Goal: Task Accomplishment & Management: Complete application form

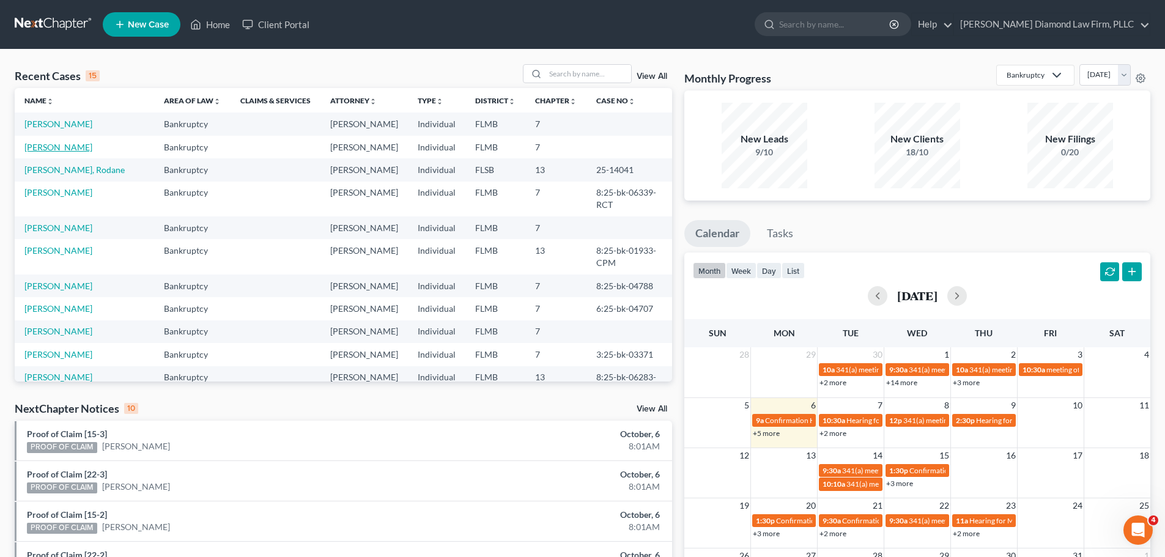
click at [57, 143] on link "[PERSON_NAME]" at bounding box center [58, 147] width 68 height 10
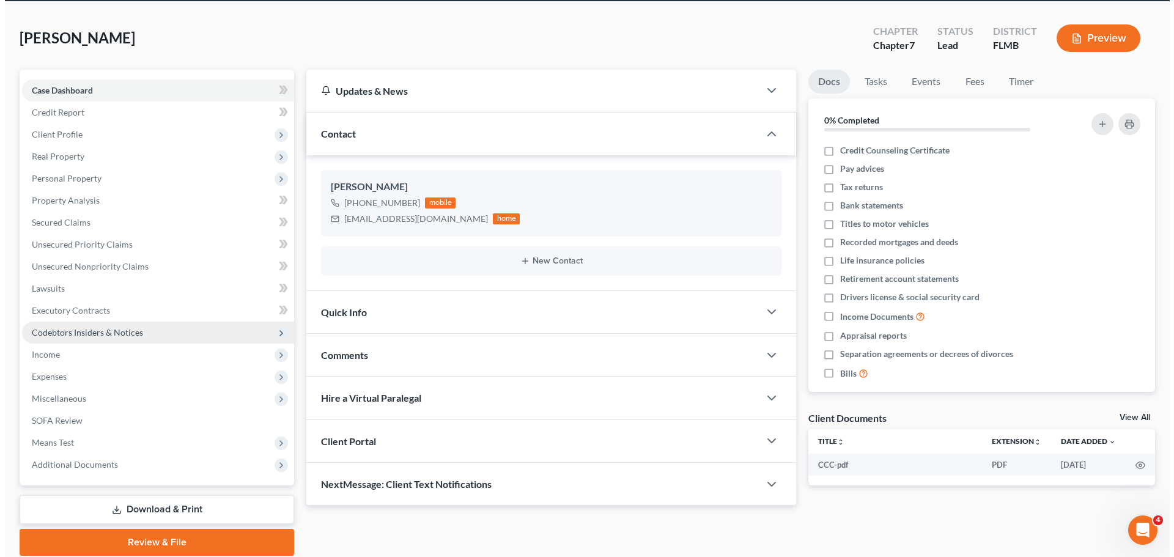
scroll to position [61, 0]
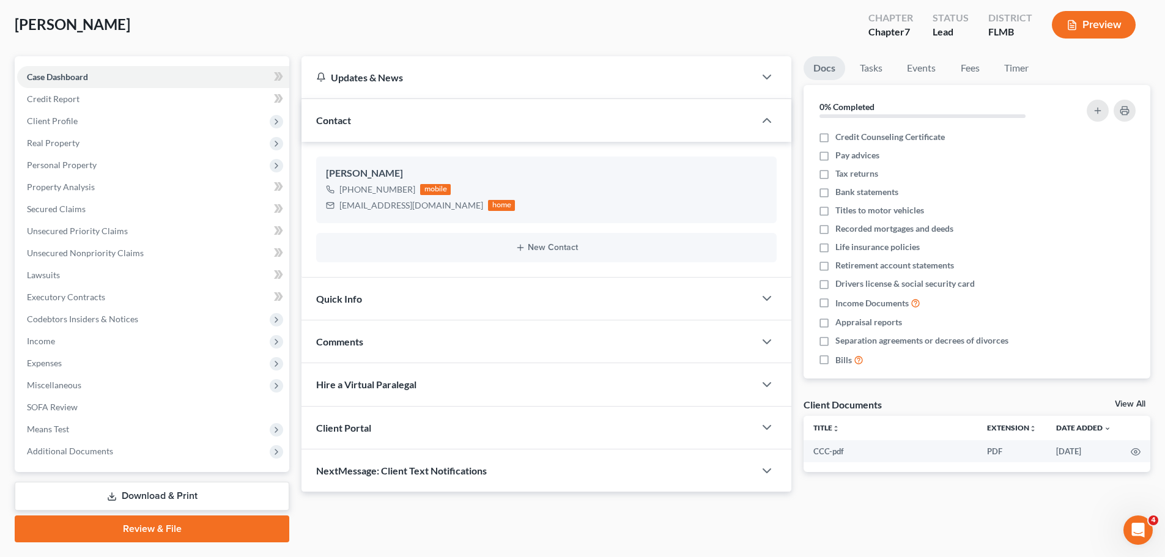
click at [1080, 25] on button "Preview" at bounding box center [1094, 25] width 84 height 28
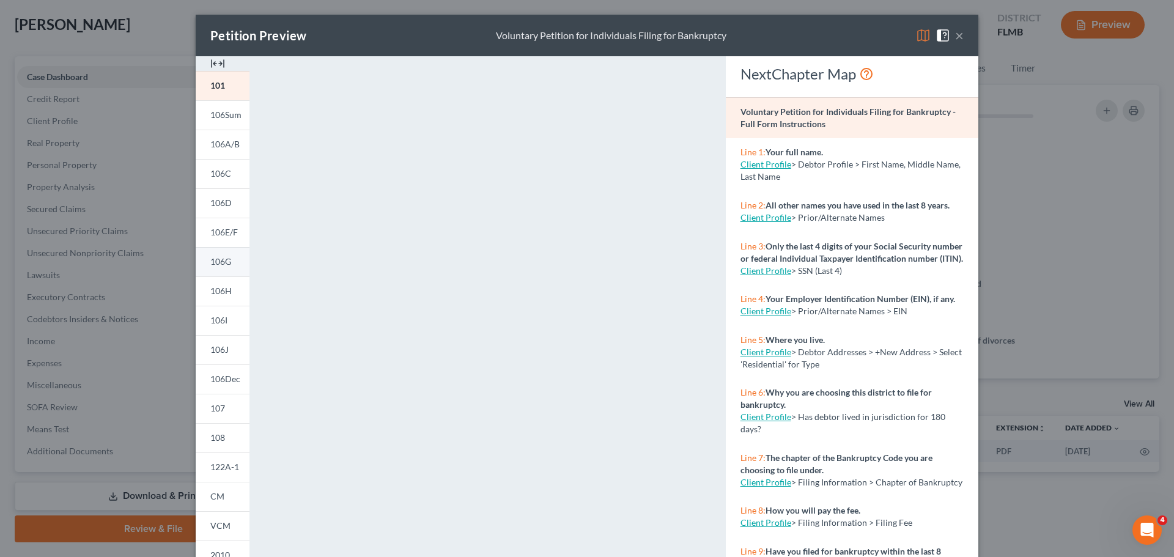
click at [220, 261] on span "106G" at bounding box center [220, 261] width 21 height 10
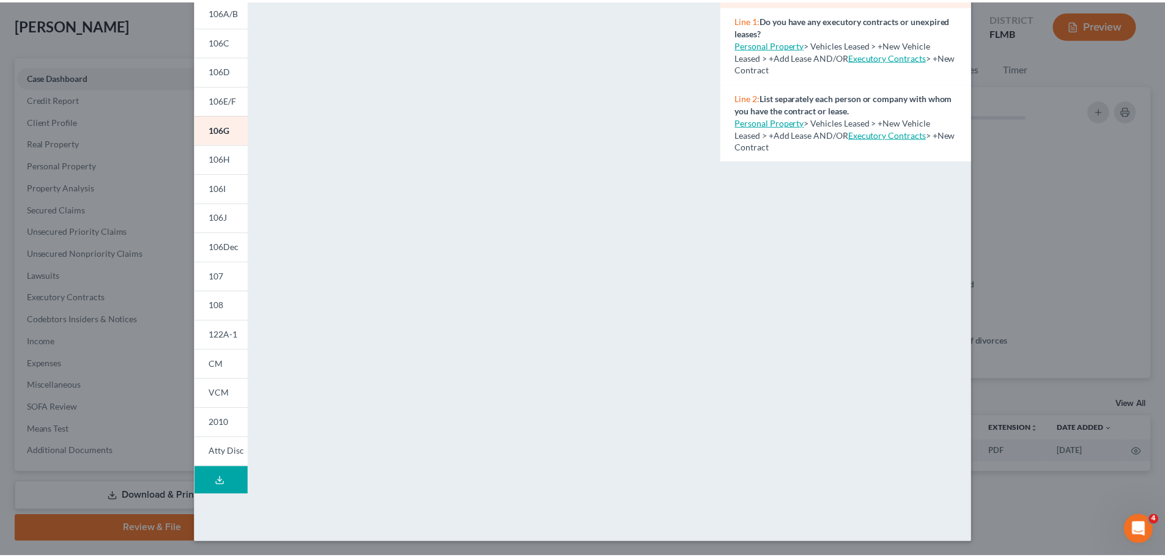
scroll to position [0, 0]
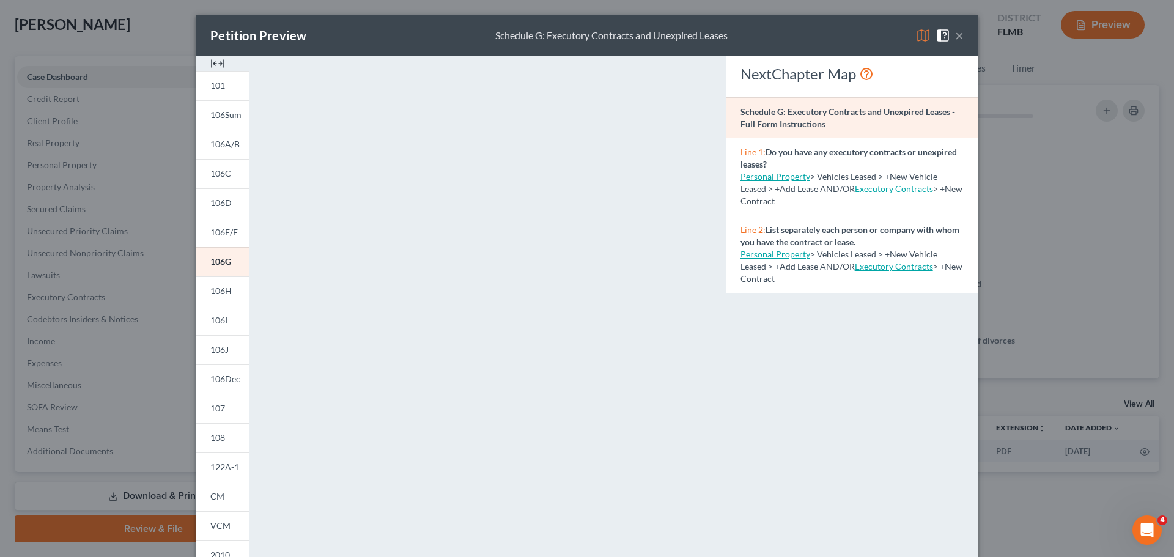
click at [955, 39] on button "×" at bounding box center [959, 35] width 9 height 15
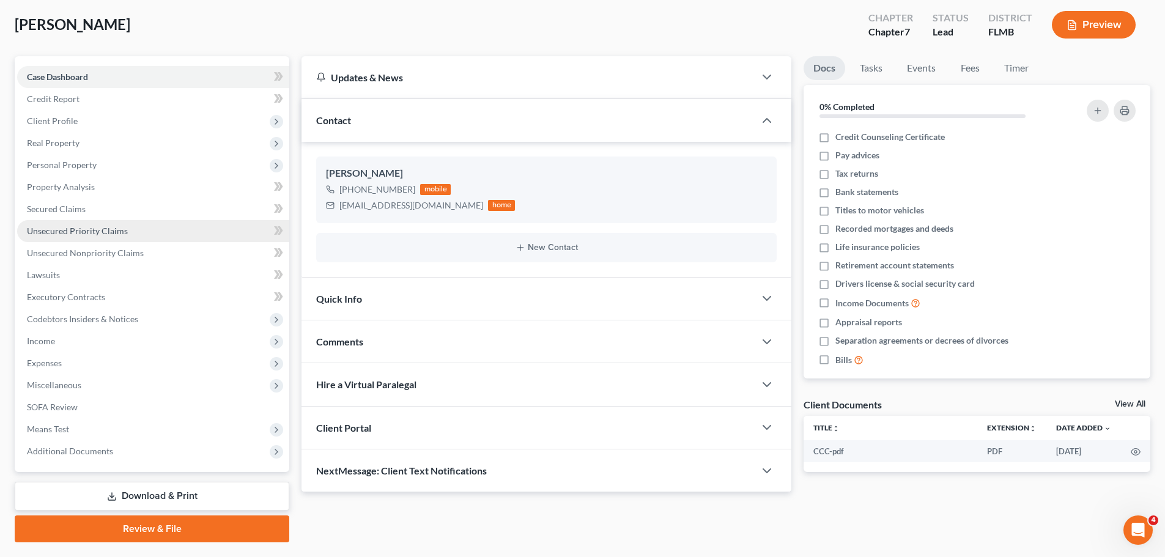
click at [61, 226] on span "Unsecured Priority Claims" at bounding box center [77, 231] width 101 height 10
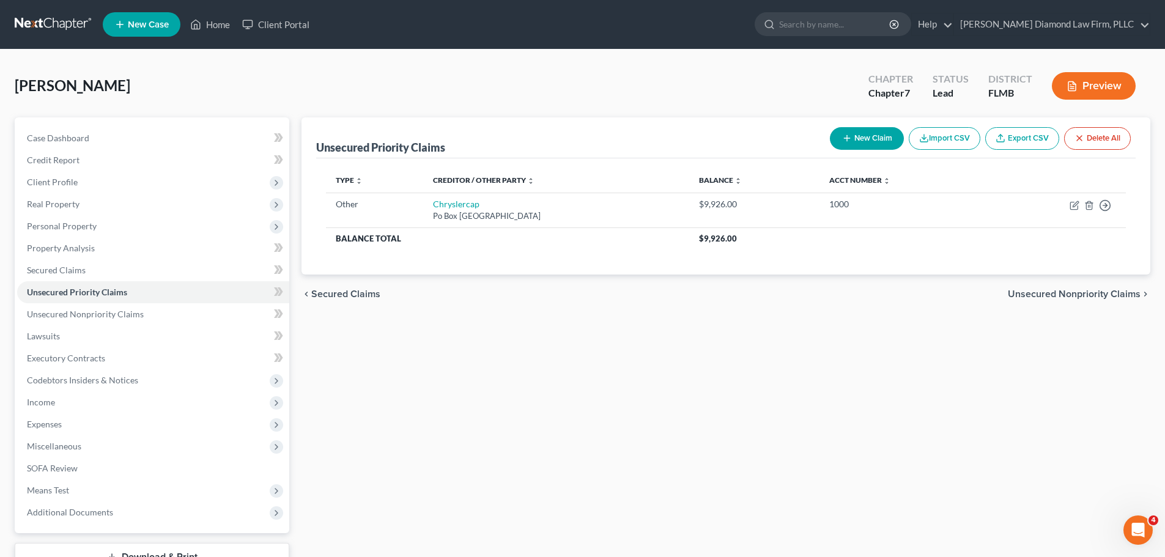
click at [1073, 83] on polyline "button" at bounding box center [1074, 83] width 3 height 3
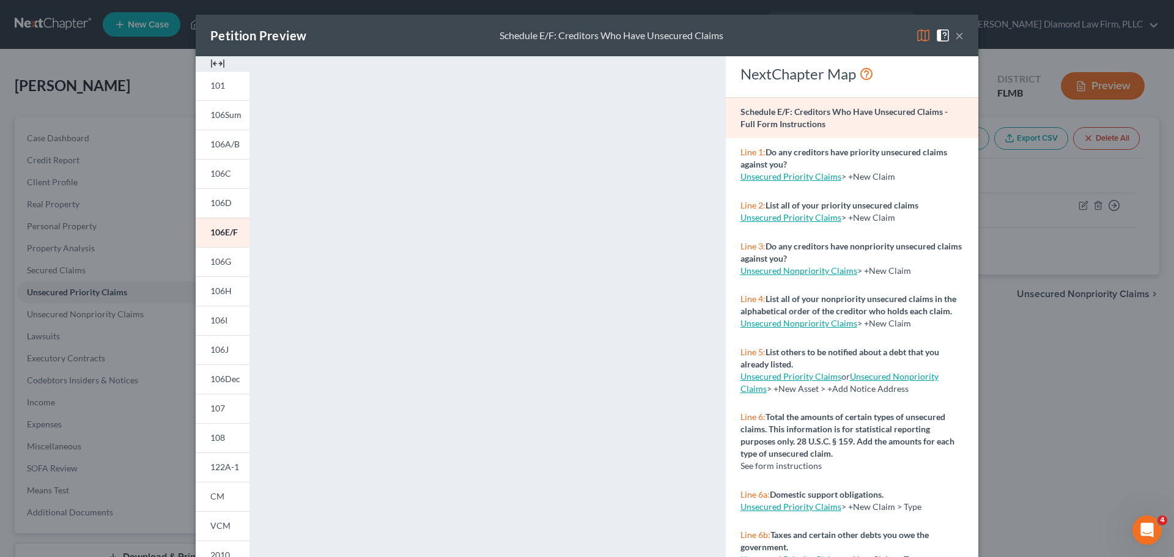
click at [956, 38] on button "×" at bounding box center [959, 35] width 9 height 15
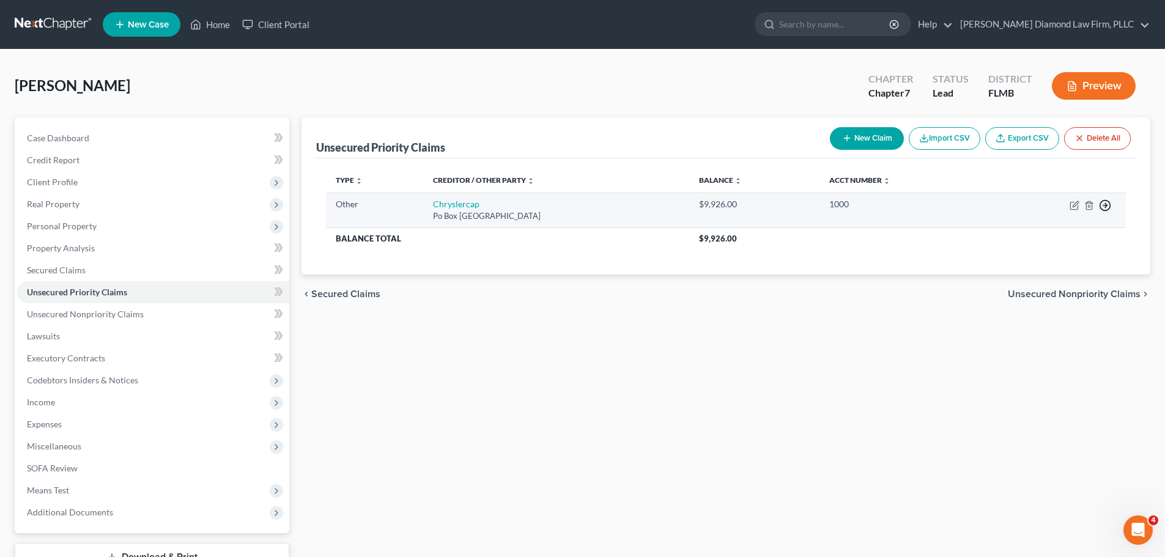
click at [1107, 201] on circle "button" at bounding box center [1105, 206] width 10 height 10
click at [1041, 254] on link "Move to G" at bounding box center [1049, 255] width 102 height 21
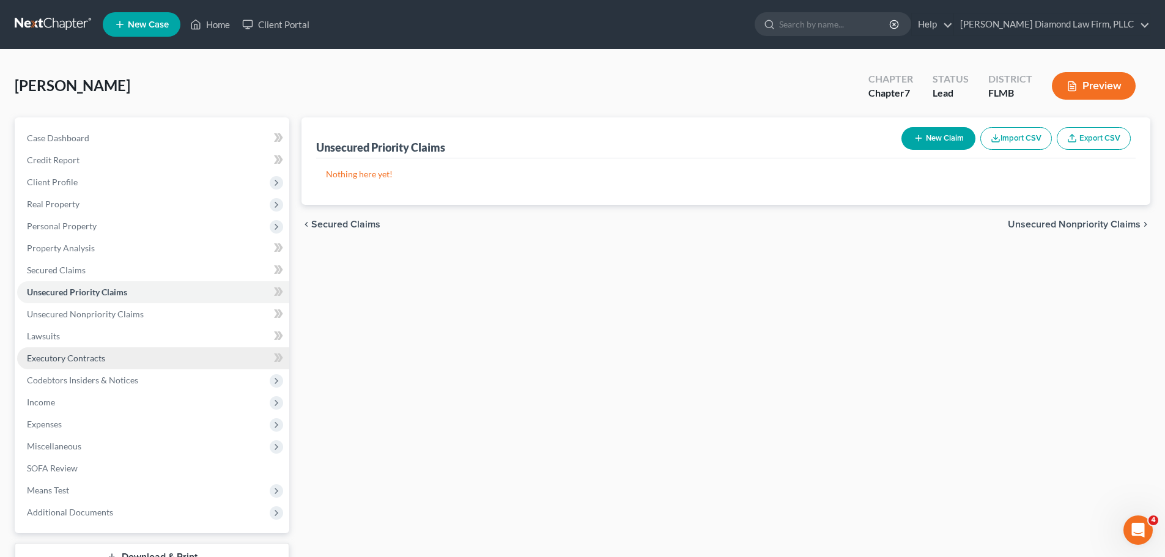
click at [72, 356] on span "Executory Contracts" at bounding box center [66, 358] width 78 height 10
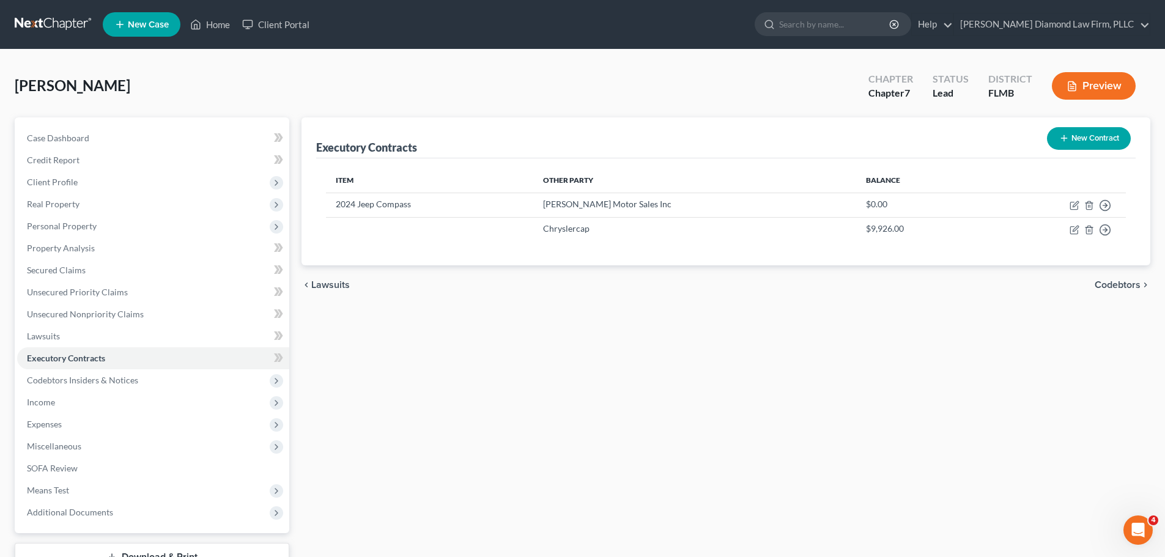
click at [24, 32] on link at bounding box center [54, 24] width 78 height 22
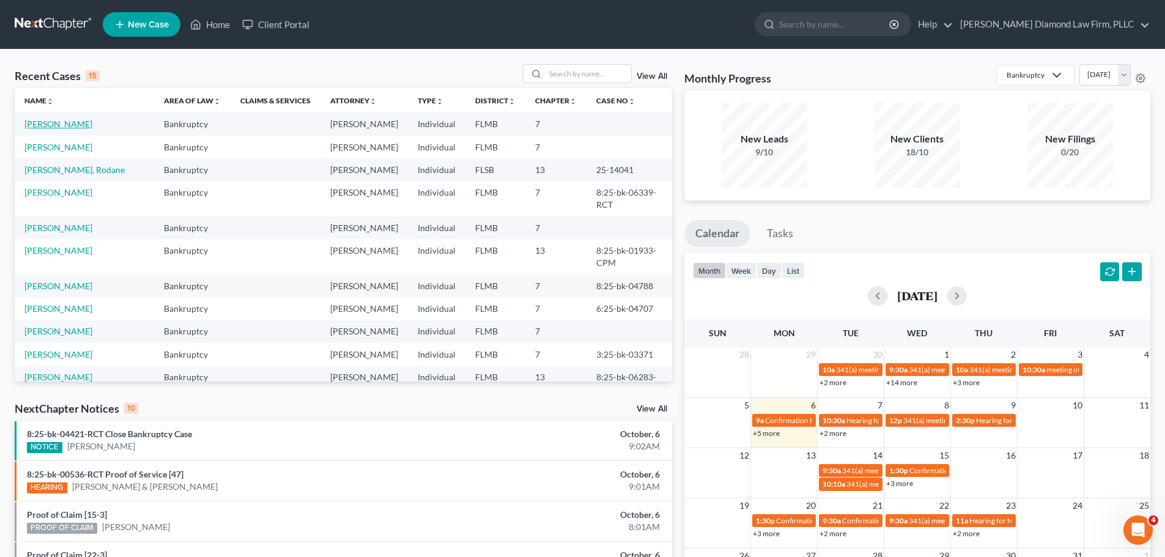
click at [43, 123] on link "[PERSON_NAME]" at bounding box center [58, 124] width 68 height 10
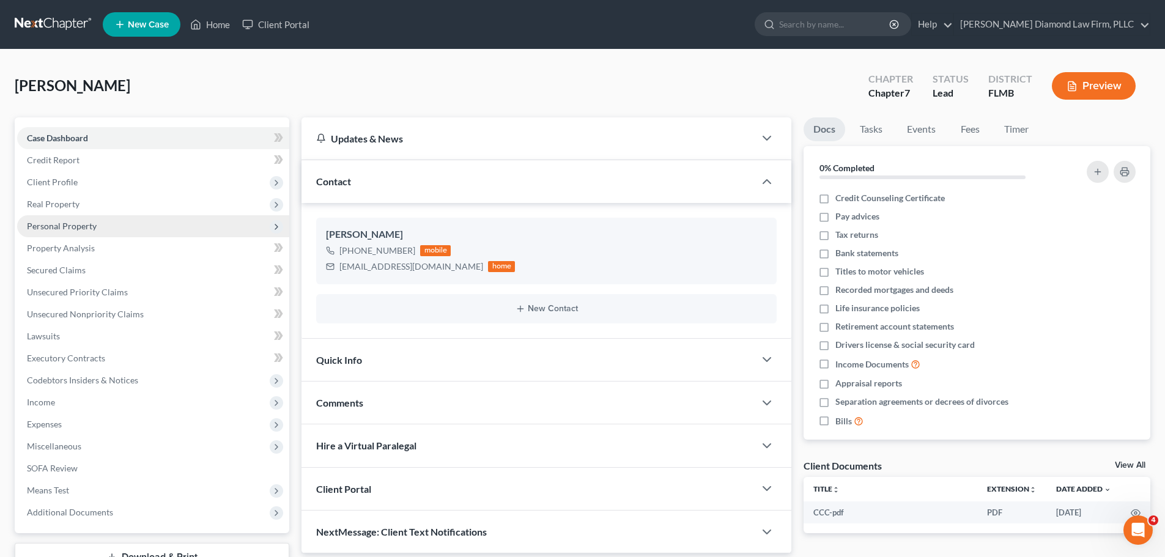
click at [124, 218] on span "Personal Property" at bounding box center [153, 226] width 272 height 22
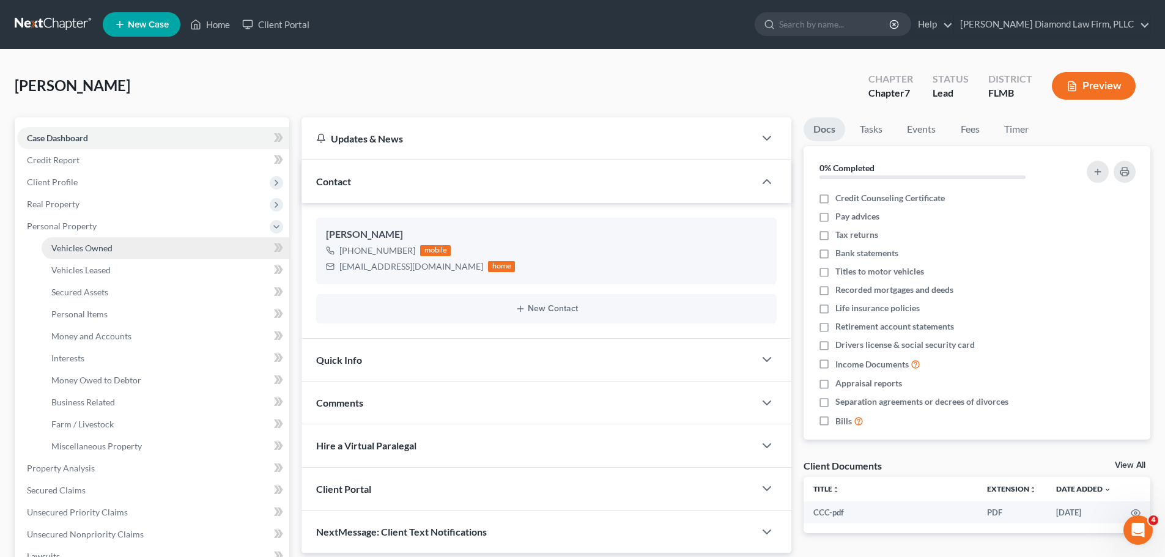
click at [110, 243] on span "Vehicles Owned" at bounding box center [81, 248] width 61 height 10
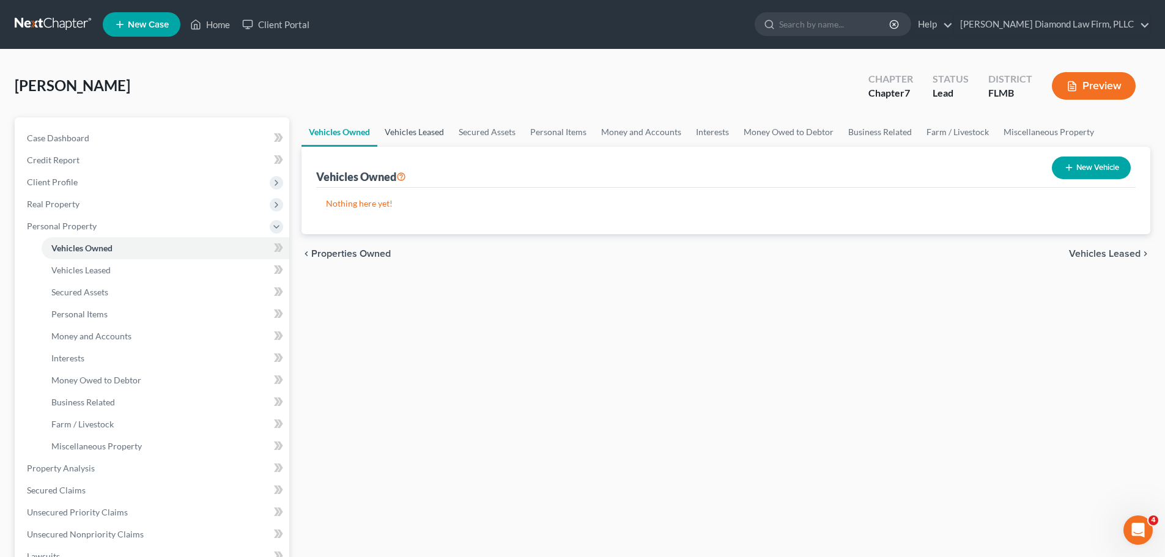
click at [406, 133] on link "Vehicles Leased" at bounding box center [414, 131] width 74 height 29
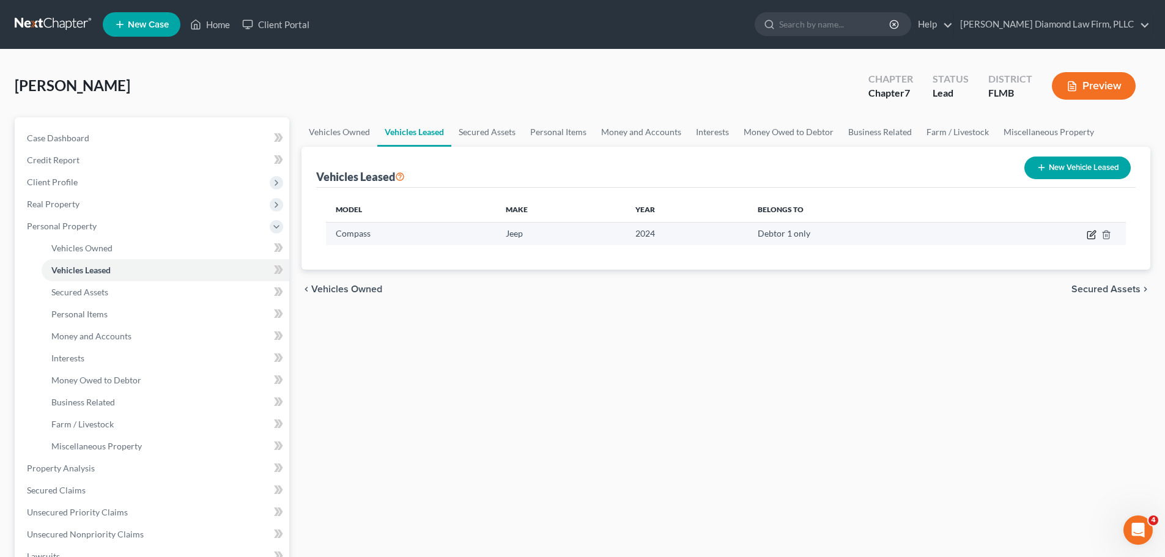
click at [1088, 231] on icon "button" at bounding box center [1092, 235] width 10 height 10
select select "0"
select select "2"
select select "0"
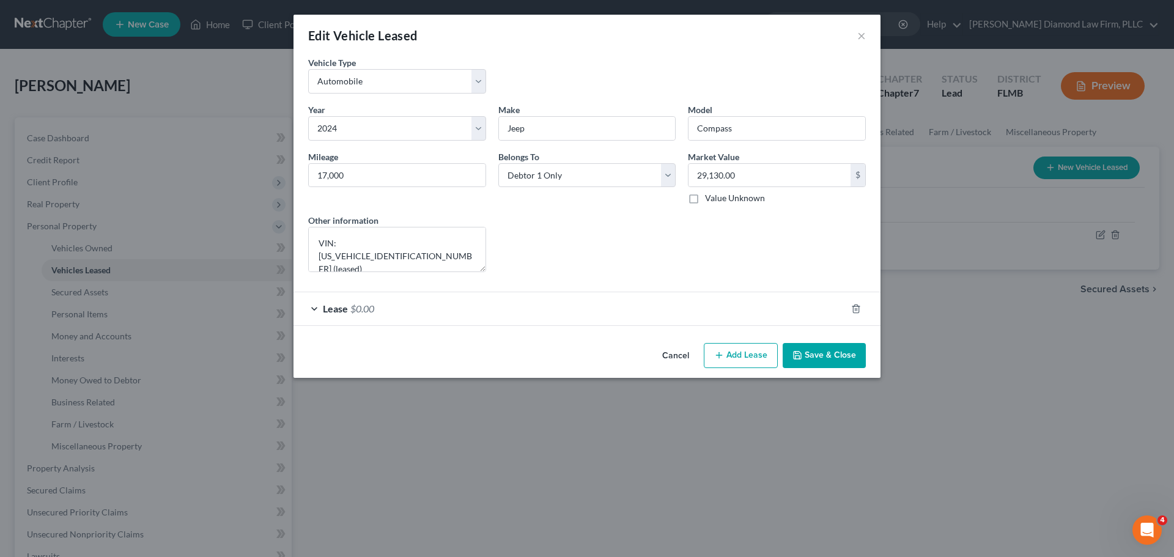
click at [731, 351] on button "Add Lease" at bounding box center [741, 356] width 74 height 26
select select "0"
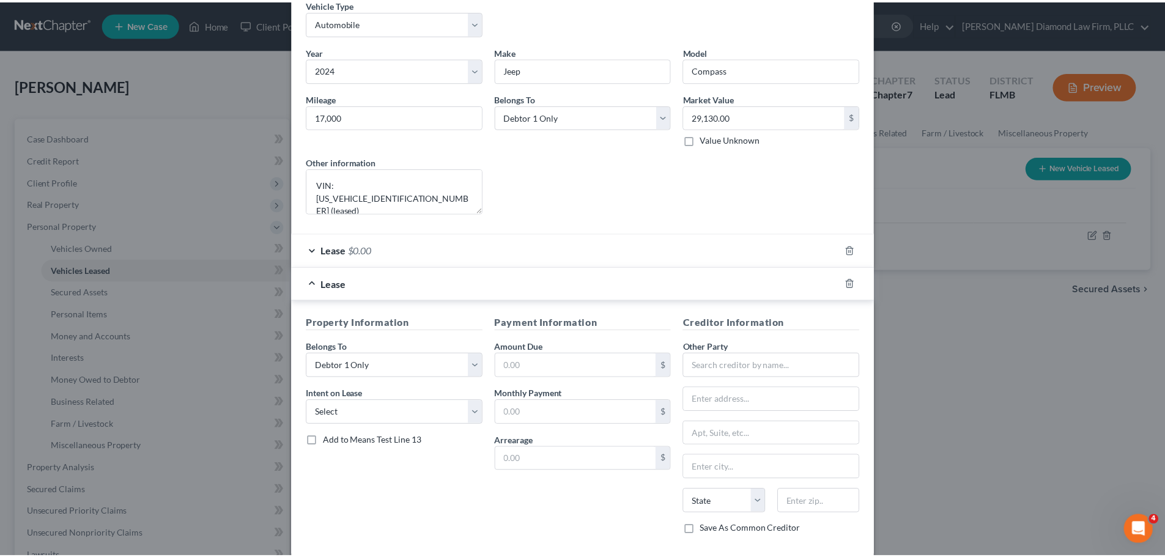
scroll to position [124, 0]
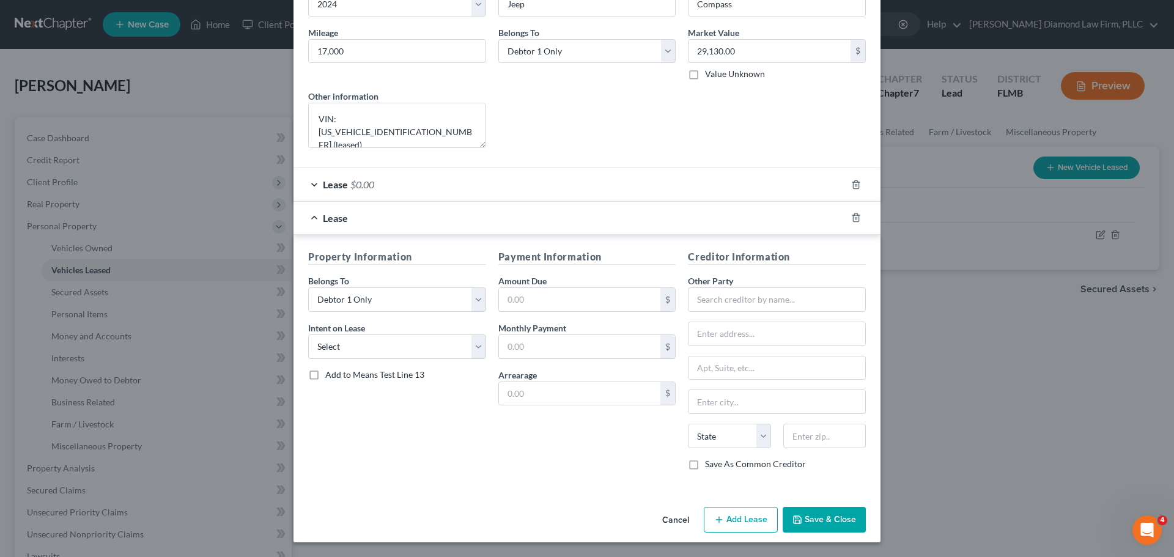
click at [662, 515] on button "Cancel" at bounding box center [676, 520] width 46 height 24
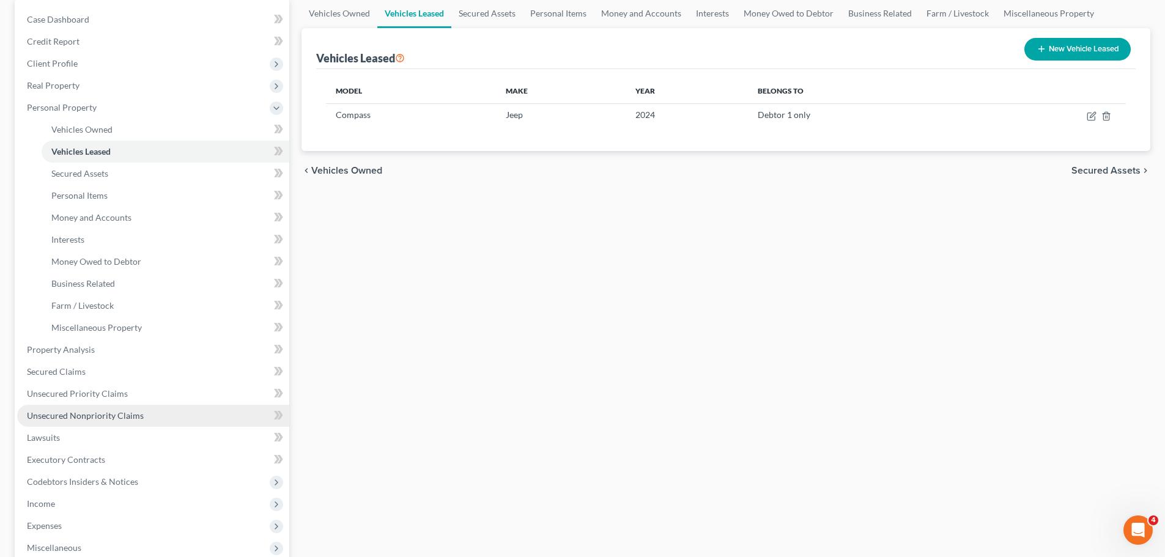
scroll to position [183, 0]
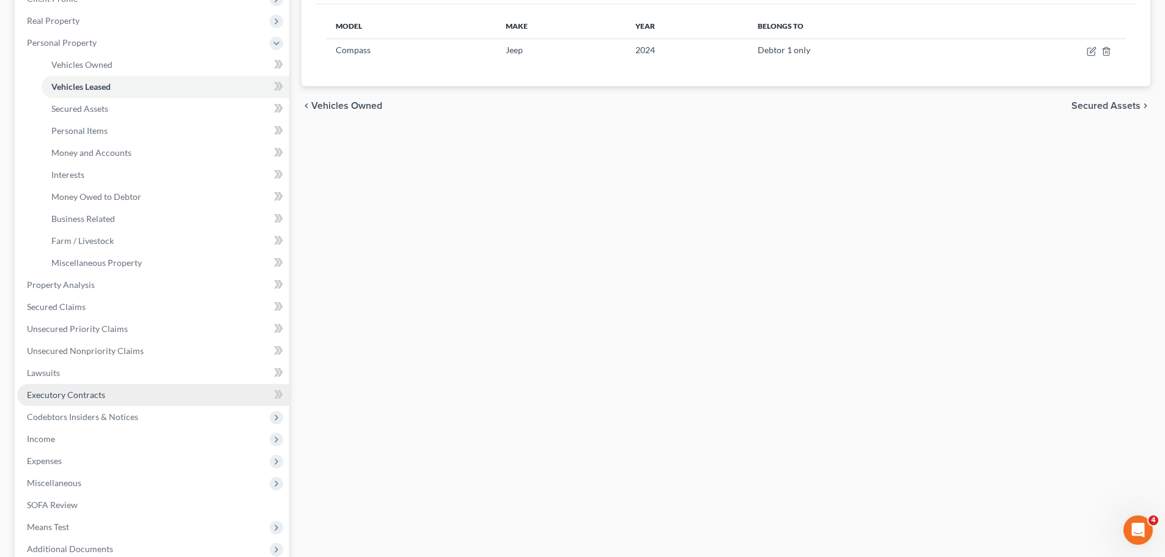
click at [64, 393] on span "Executory Contracts" at bounding box center [66, 395] width 78 height 10
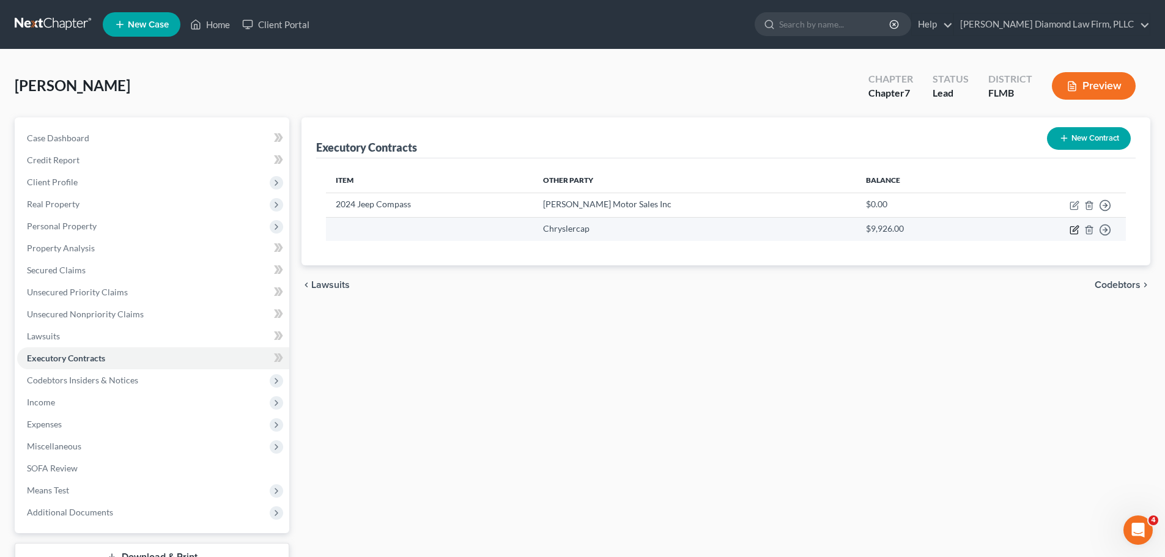
click at [1074, 225] on icon "button" at bounding box center [1075, 230] width 10 height 10
select select "45"
select select "0"
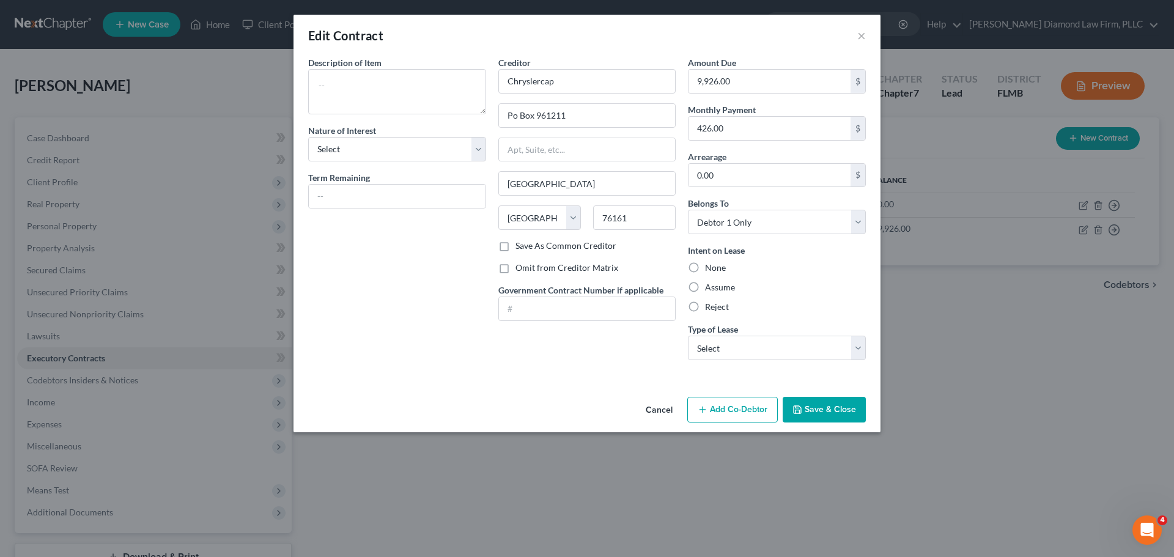
click at [716, 290] on label "Assume" at bounding box center [720, 287] width 30 height 12
click at [716, 289] on input "Assume" at bounding box center [714, 285] width 8 height 8
radio input "true"
click at [802, 401] on button "Save & Close" at bounding box center [824, 410] width 83 height 26
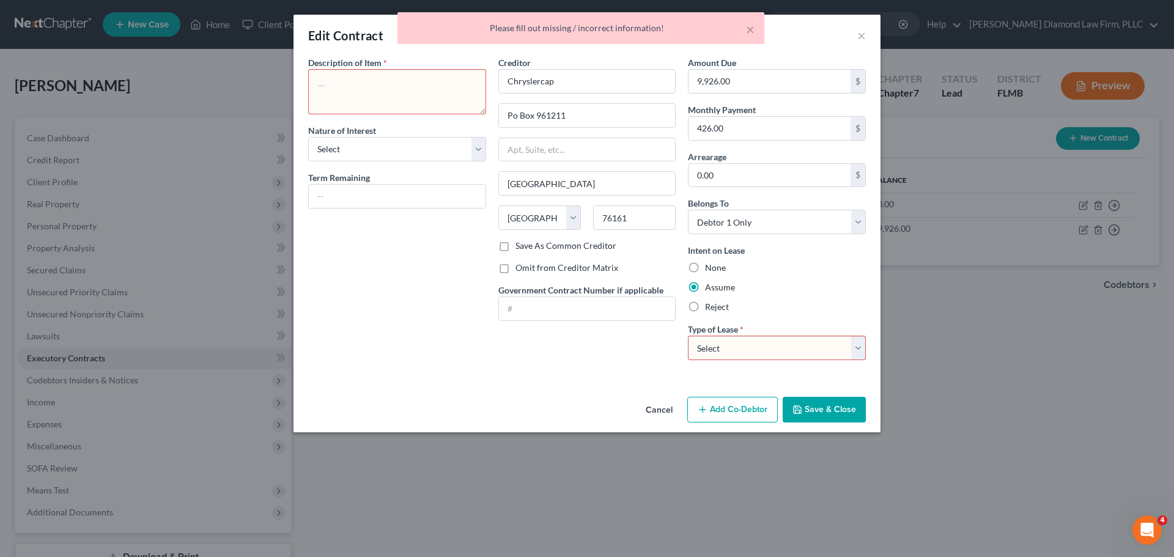
click at [764, 339] on select "Select Real Estate Car Other" at bounding box center [777, 348] width 178 height 24
select select "1"
click at [688, 336] on select "Select Real Estate Car Other" at bounding box center [777, 348] width 178 height 24
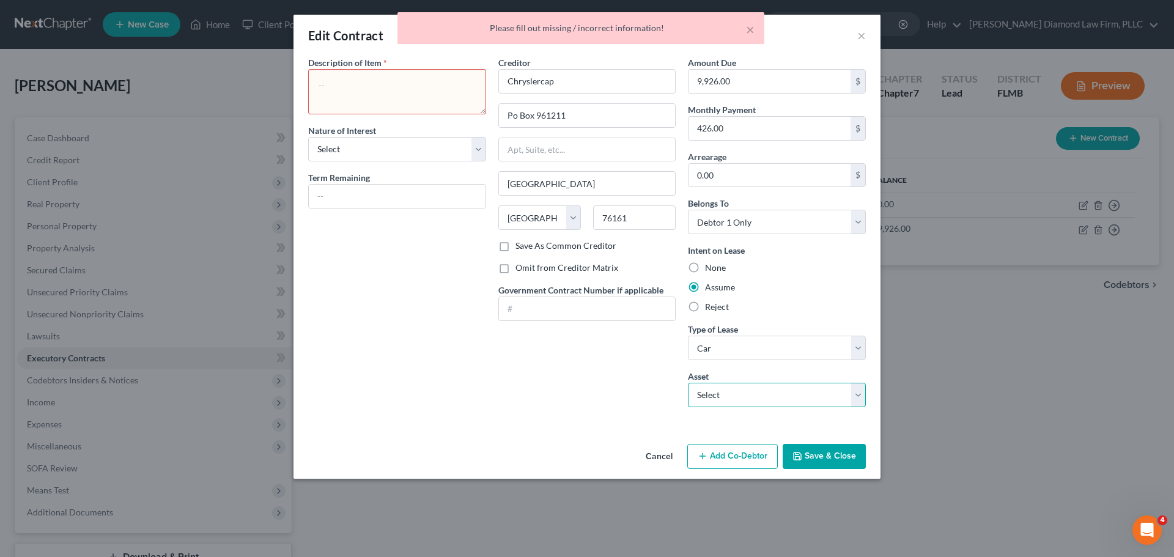
click at [793, 399] on select "Select 2024 Jeep Compass - $29130.0" at bounding box center [777, 395] width 178 height 24
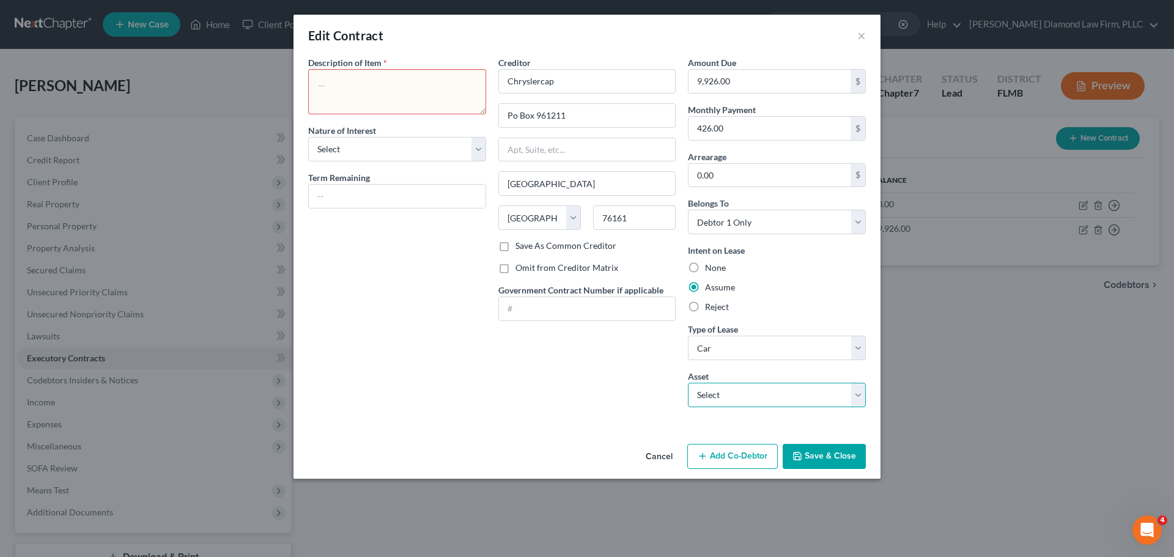
click at [712, 399] on select "Select 2024 Jeep Compass - $29130.0" at bounding box center [777, 395] width 178 height 24
click at [796, 460] on polyline "button" at bounding box center [798, 458] width 4 height 3
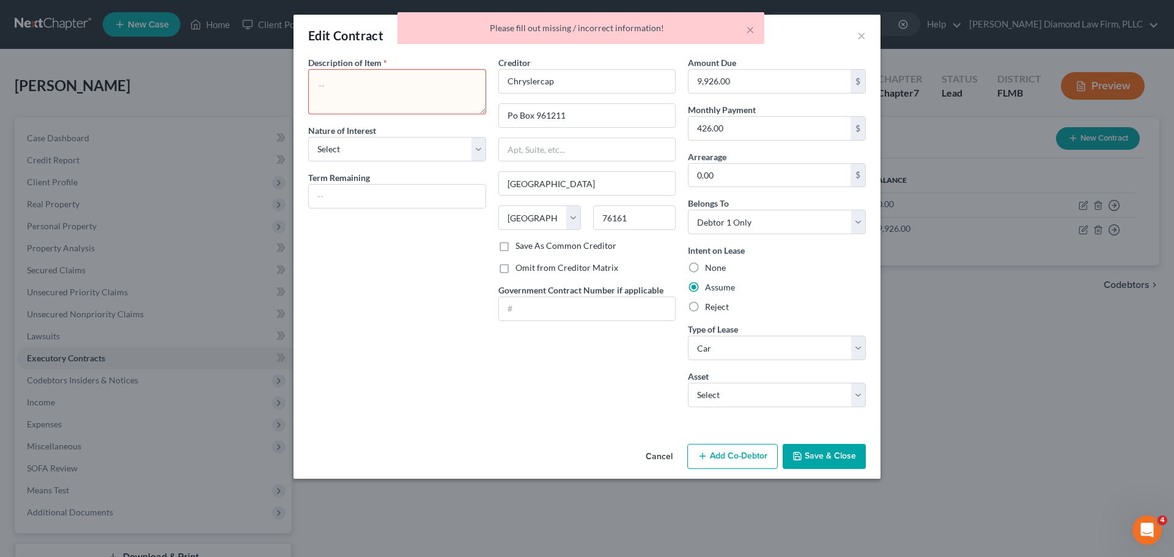
click at [664, 459] on button "Cancel" at bounding box center [659, 457] width 46 height 24
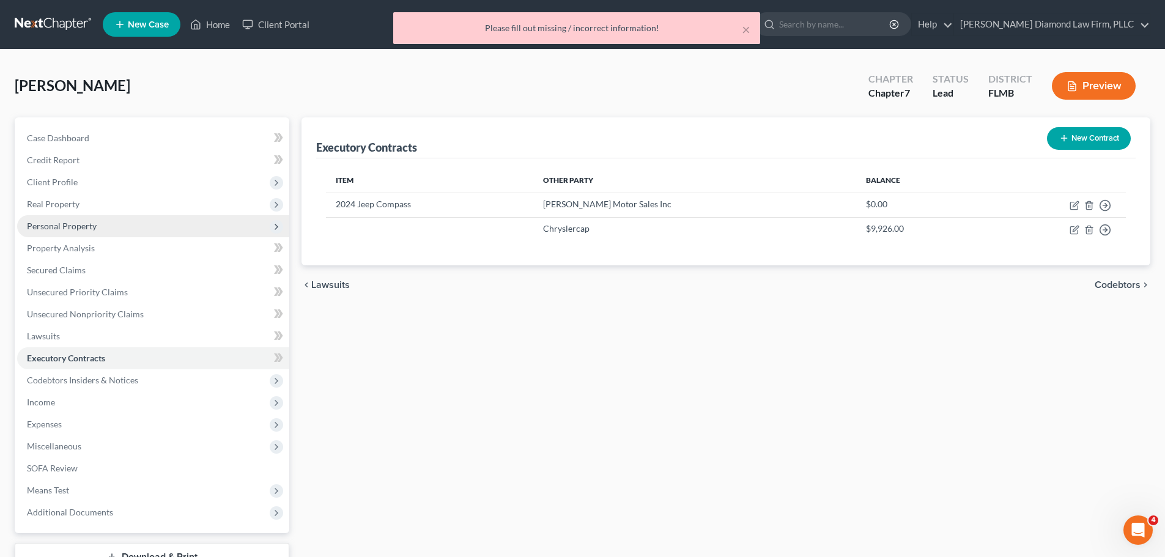
click at [65, 221] on span "Personal Property" at bounding box center [62, 226] width 70 height 10
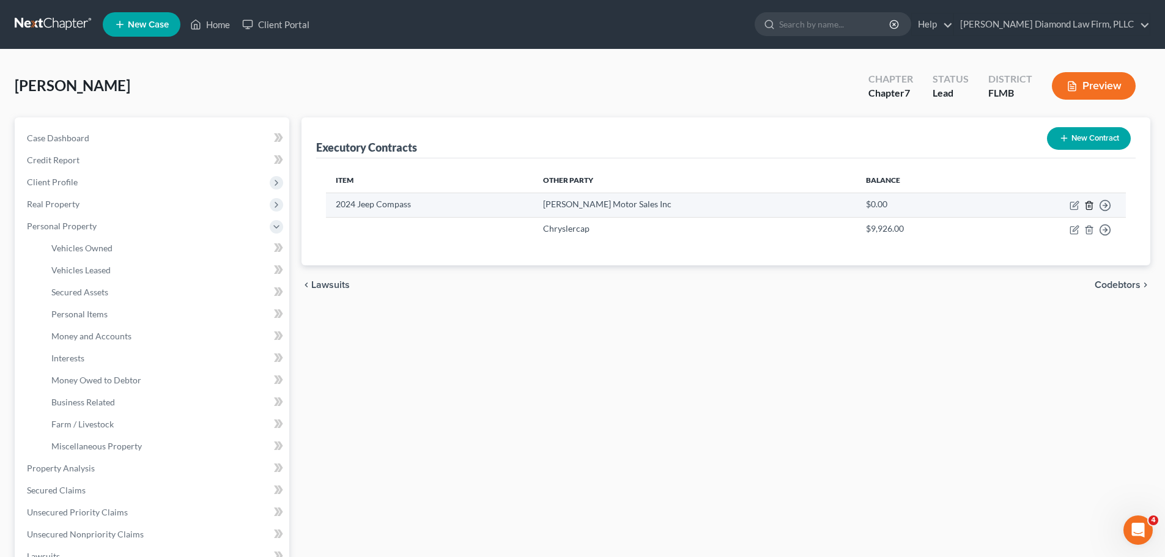
click at [1085, 205] on icon "button" at bounding box center [1089, 206] width 10 height 10
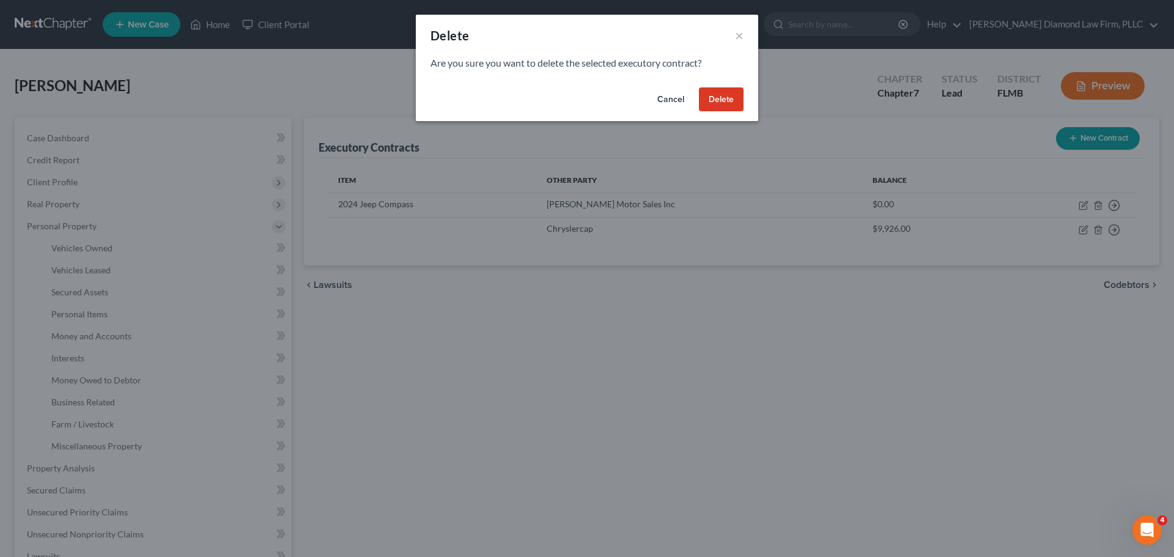
click at [726, 100] on button "Delete" at bounding box center [721, 99] width 45 height 24
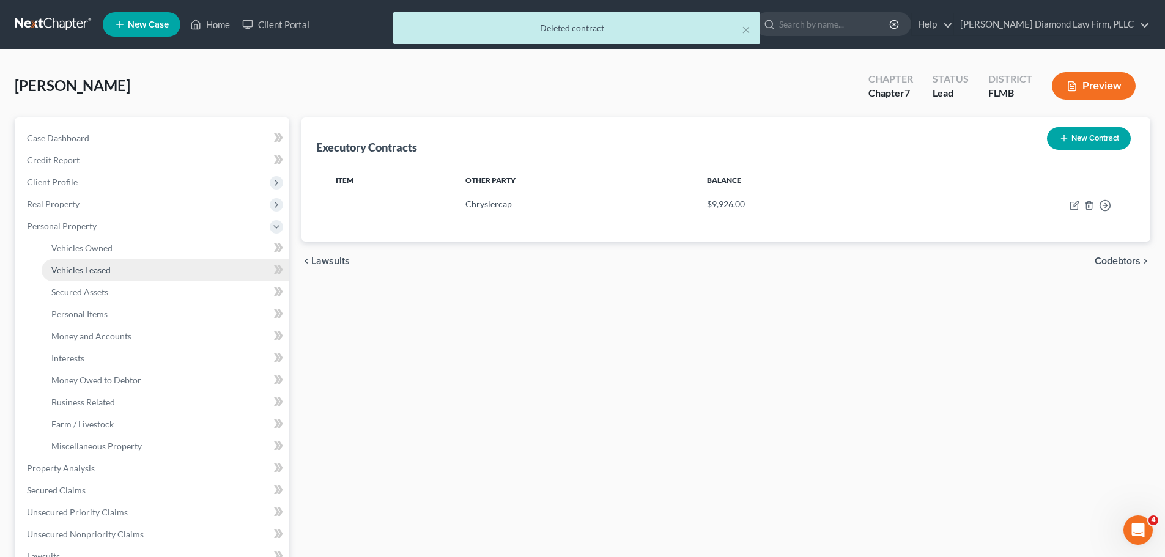
click at [116, 270] on link "Vehicles Leased" at bounding box center [166, 270] width 248 height 22
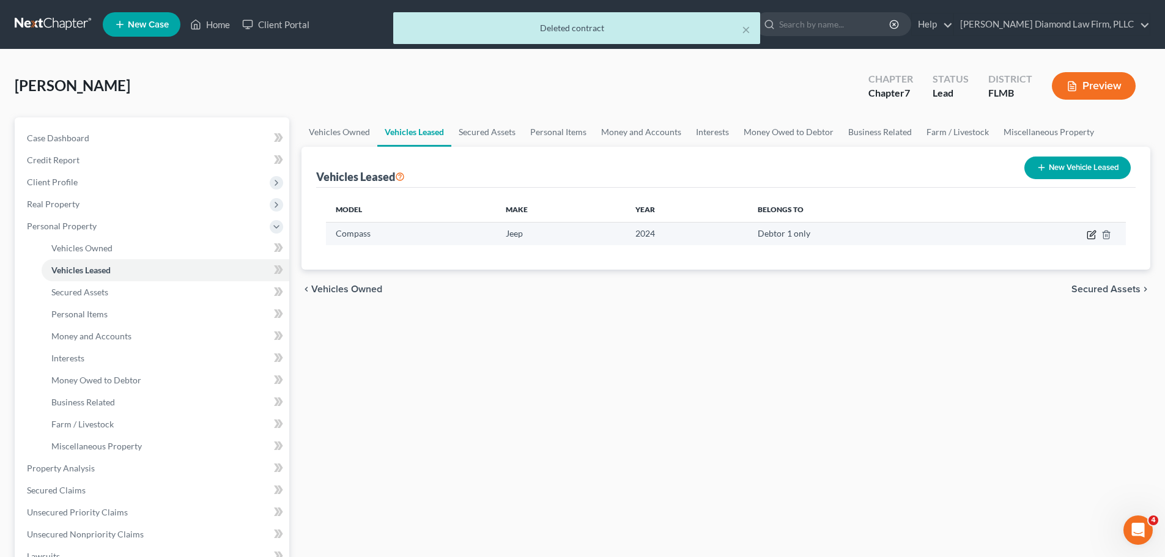
click at [1088, 232] on icon "button" at bounding box center [1090, 235] width 7 height 7
select select "0"
select select "2"
select select "0"
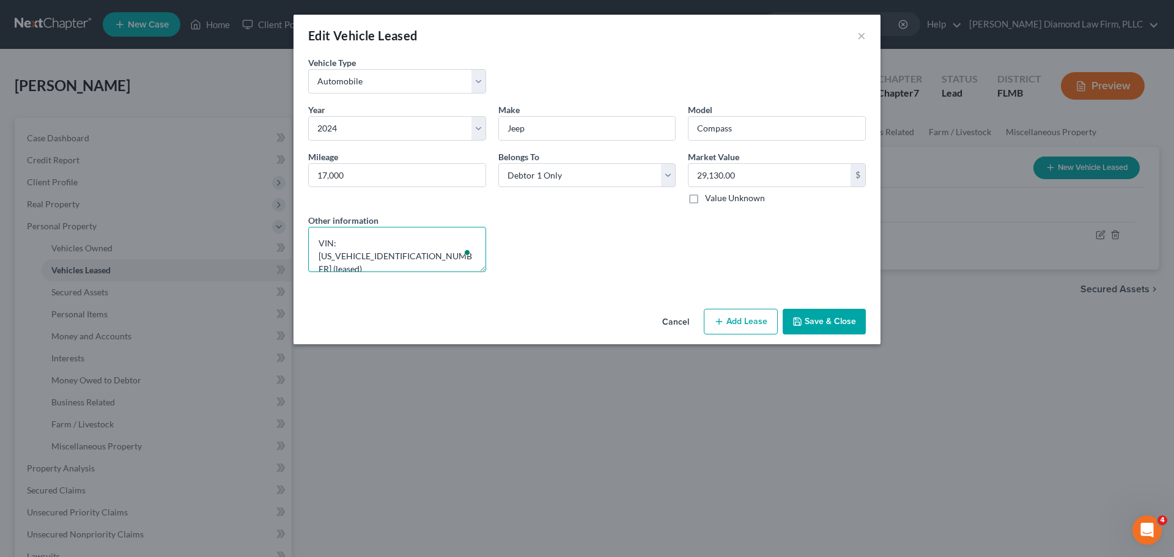
click at [458, 240] on textarea "VIN: 3C4NJDCN8RT139696 (leased)" at bounding box center [397, 249] width 178 height 45
click at [745, 319] on button "Add Lease" at bounding box center [741, 322] width 74 height 26
select select "0"
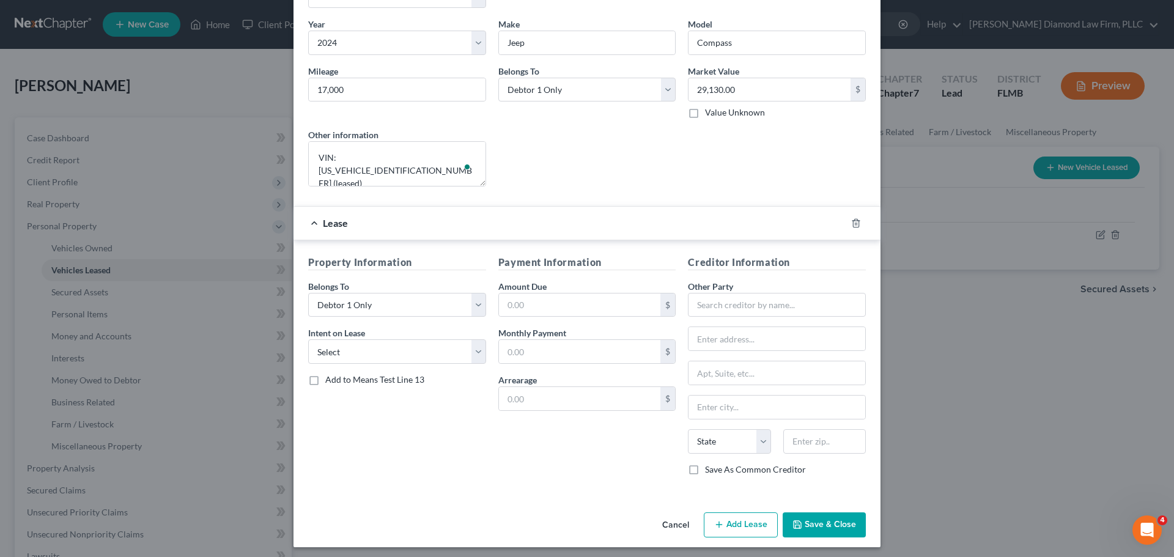
scroll to position [91, 0]
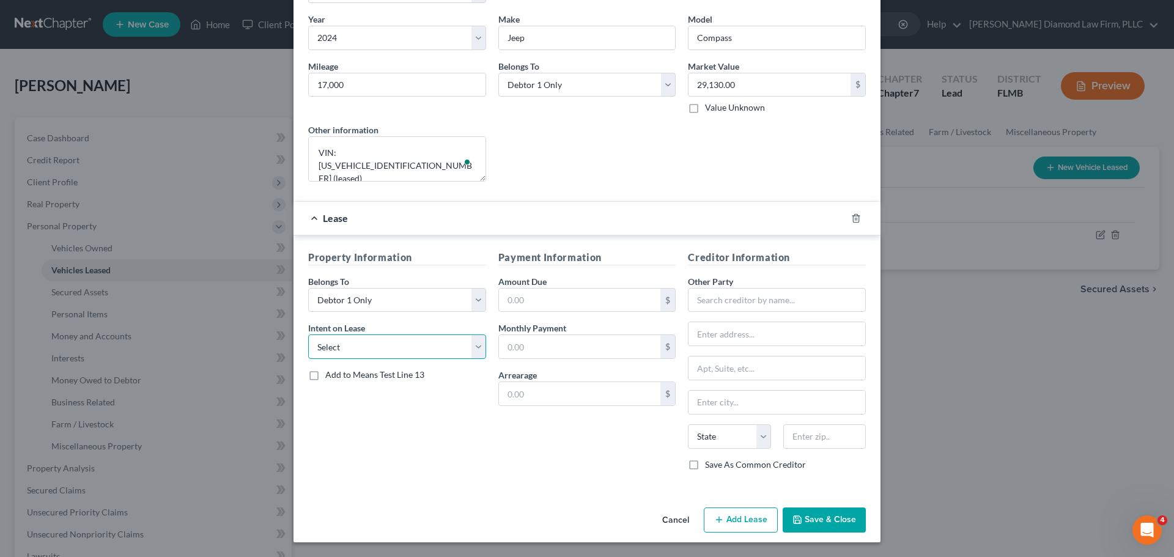
click at [427, 346] on select "Select None Assume Reject" at bounding box center [397, 347] width 178 height 24
select select "1"
click at [308, 335] on select "Select None Assume Reject" at bounding box center [397, 347] width 178 height 24
click at [758, 303] on input "text" at bounding box center [777, 300] width 178 height 24
click at [854, 218] on icon "button" at bounding box center [856, 218] width 10 height 10
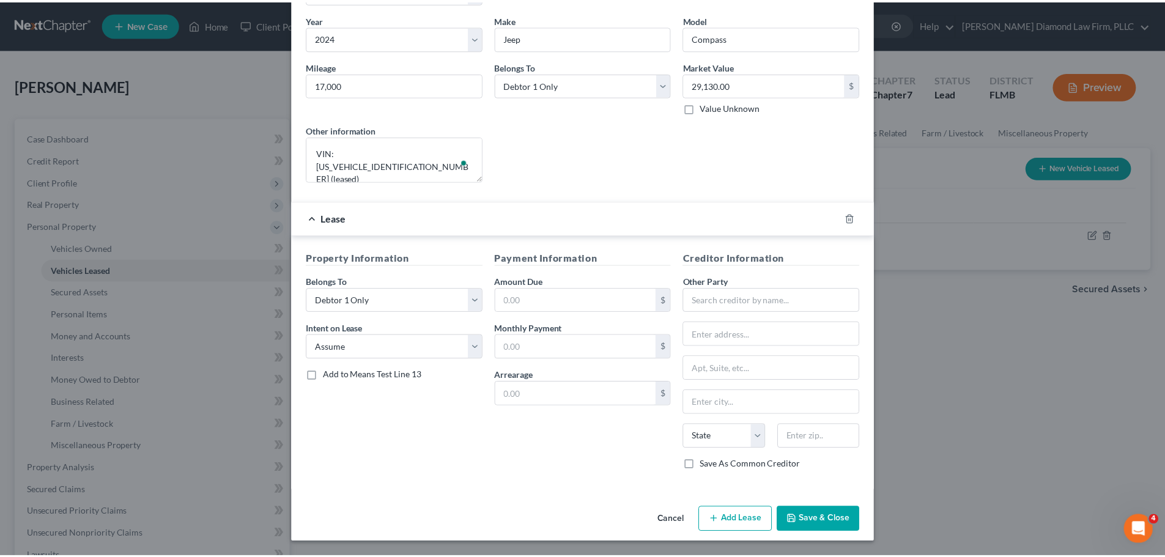
scroll to position [0, 0]
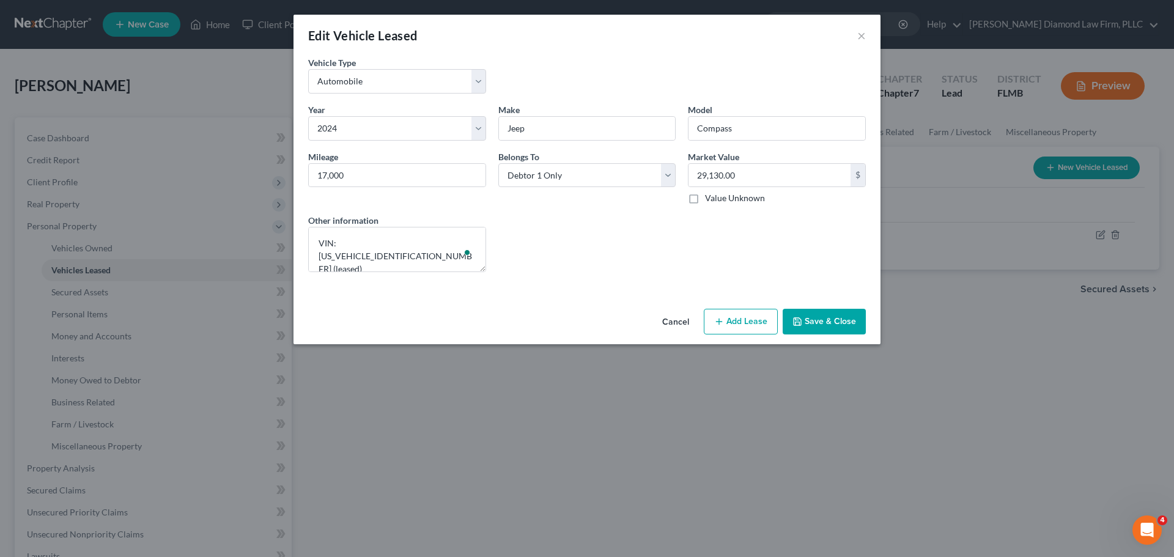
click at [840, 324] on button "Save & Close" at bounding box center [824, 322] width 83 height 26
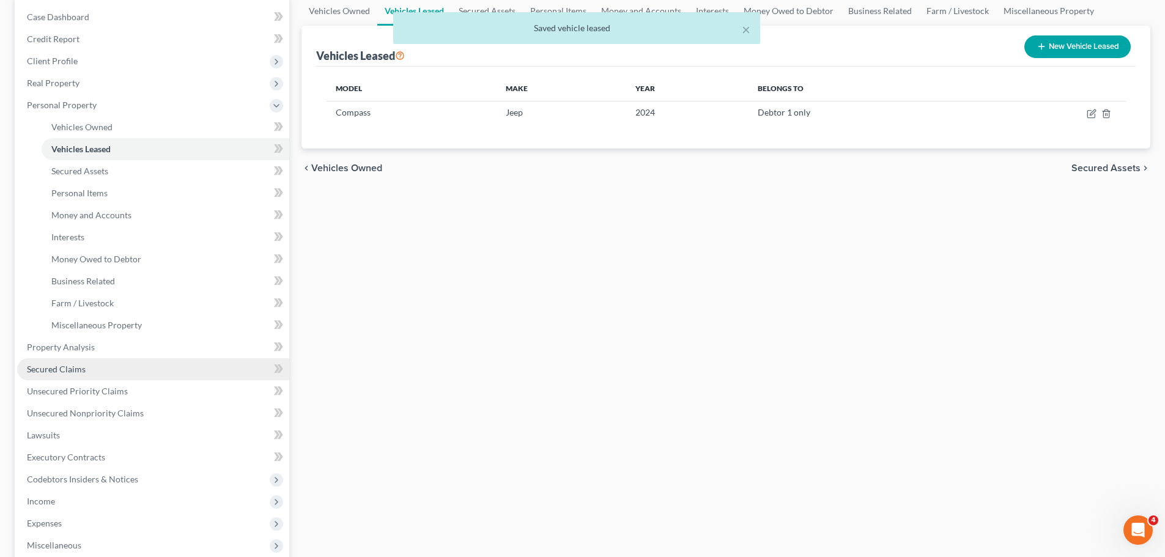
scroll to position [122, 0]
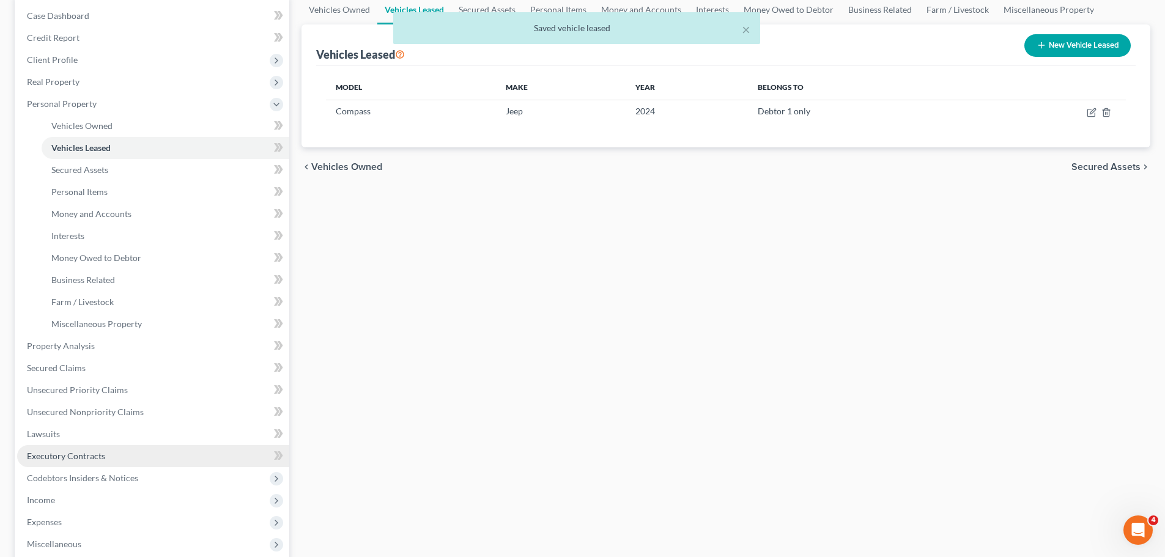
click at [111, 456] on link "Executory Contracts" at bounding box center [153, 456] width 272 height 22
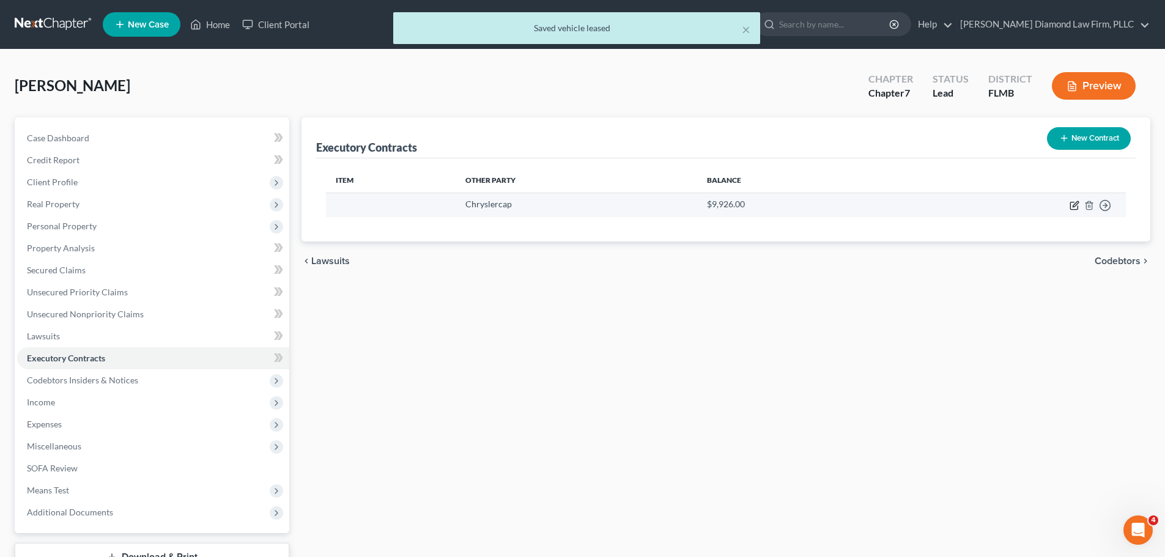
click at [1074, 204] on icon "button" at bounding box center [1076, 204] width 6 height 6
select select "45"
select select "0"
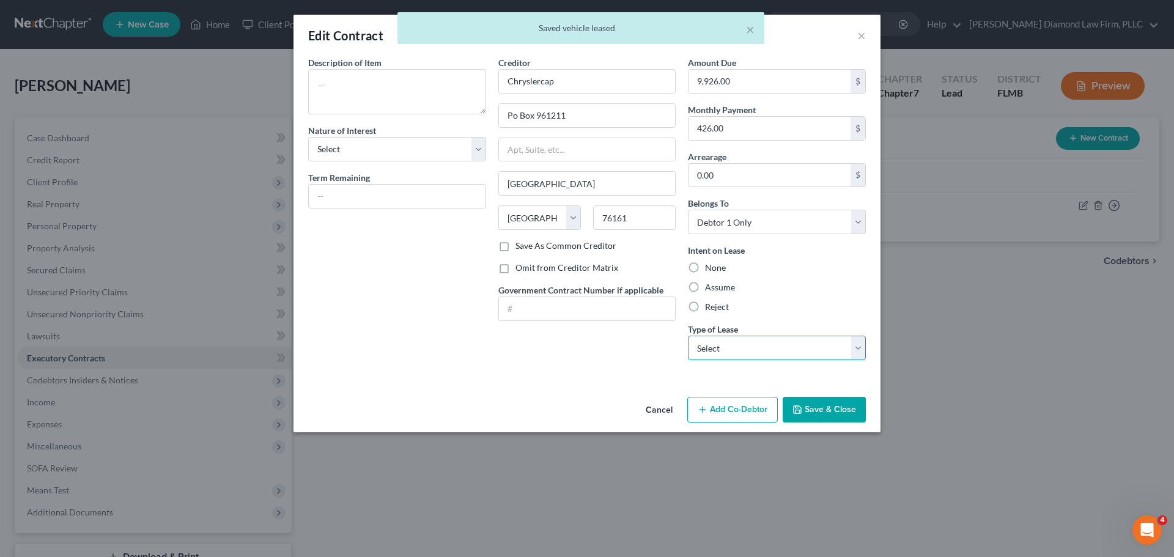
click at [750, 340] on select "Select Real Estate Car Other" at bounding box center [777, 348] width 178 height 24
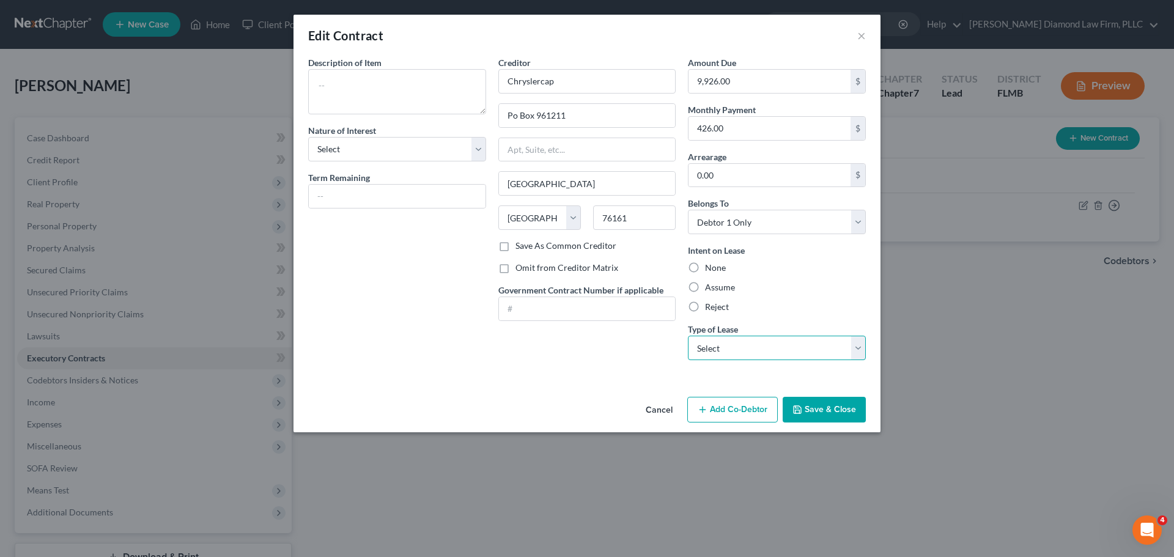
select select "1"
click at [688, 336] on select "Select Real Estate Car Other" at bounding box center [777, 348] width 178 height 24
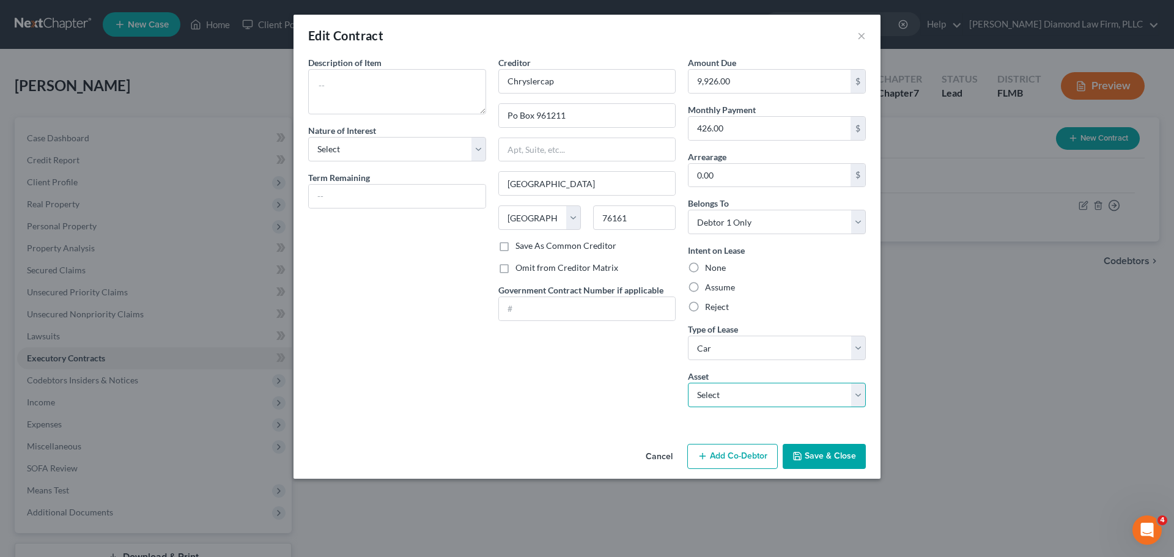
click at [733, 404] on select "Select 2024 Jeep Compass - $29130.0" at bounding box center [777, 395] width 178 height 24
select select "0"
click at [688, 383] on select "Select 2024 Jeep Compass - $29130.0" at bounding box center [777, 395] width 178 height 24
type textarea "2024 Jeep Compass"
click at [721, 287] on label "Assume" at bounding box center [720, 287] width 30 height 12
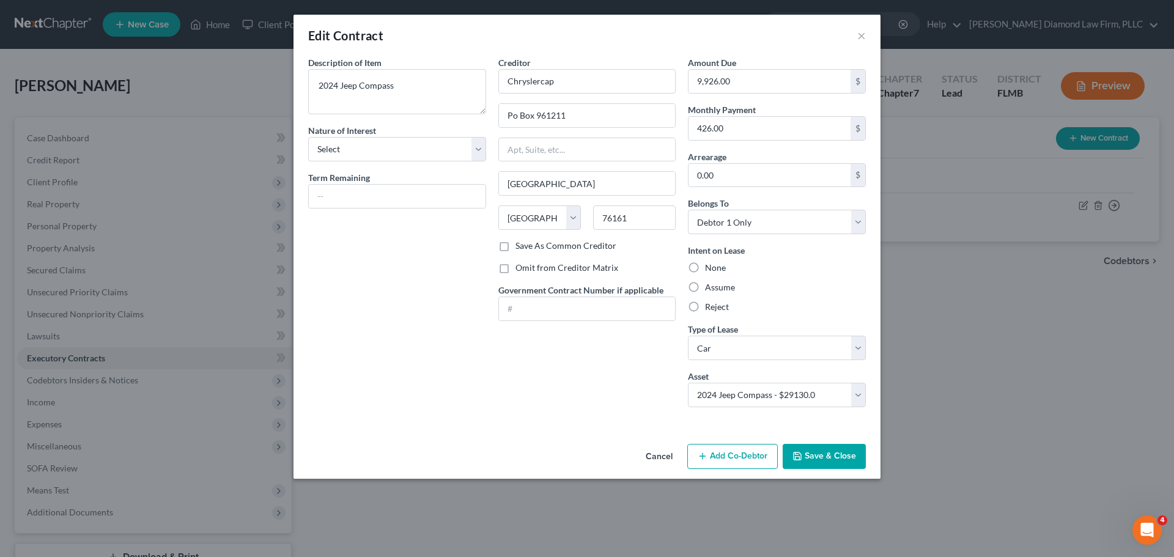
click at [718, 287] on input "Assume" at bounding box center [714, 285] width 8 height 8
radio input "true"
click at [829, 453] on button "Save & Close" at bounding box center [824, 457] width 83 height 26
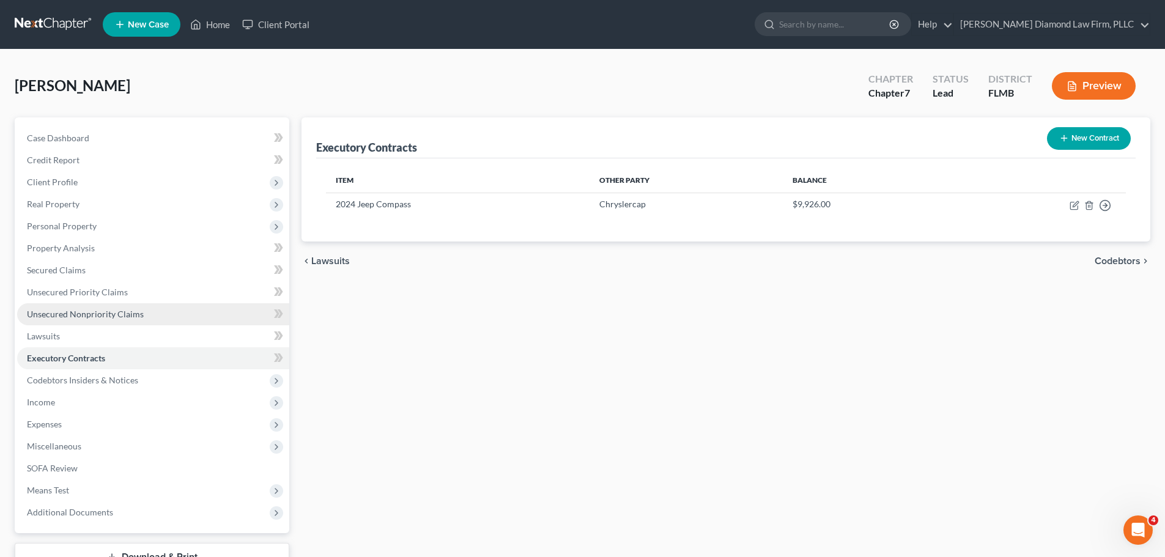
click at [89, 322] on link "Unsecured Nonpriority Claims" at bounding box center [153, 314] width 272 height 22
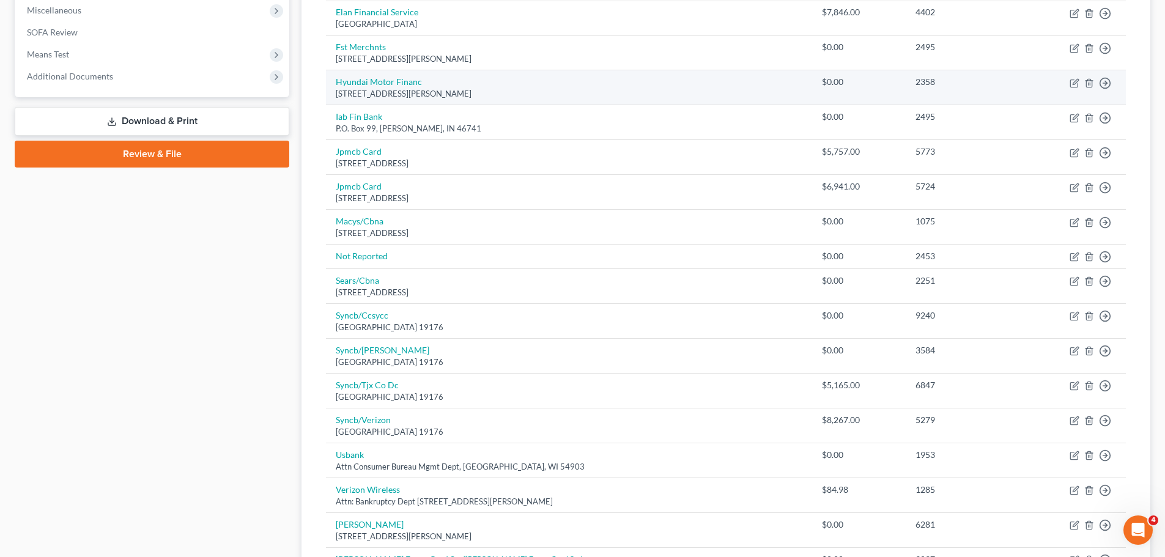
scroll to position [480, 0]
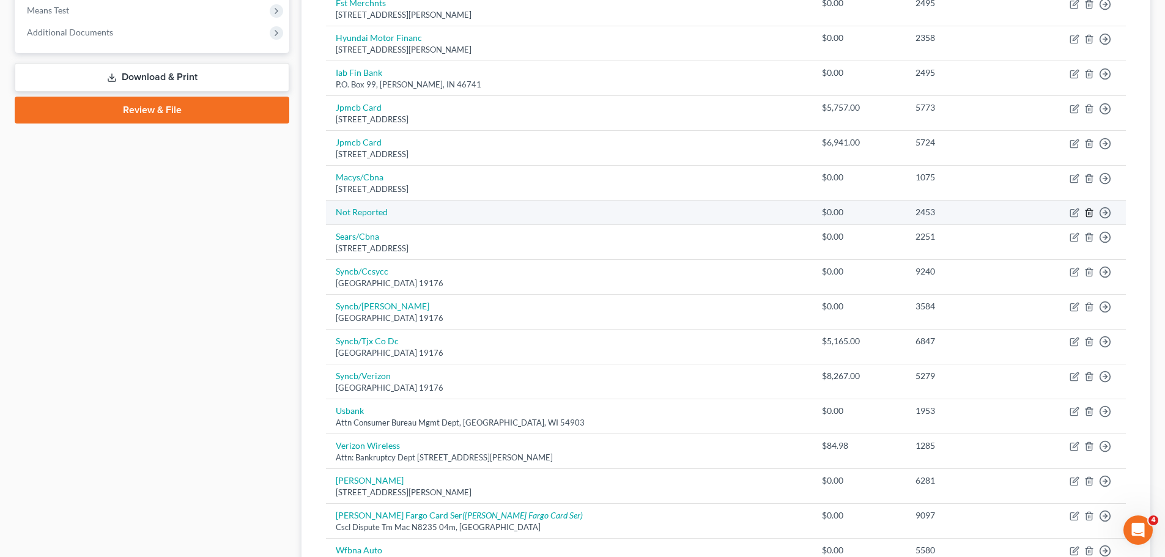
click at [1089, 213] on line "button" at bounding box center [1089, 214] width 0 height 2
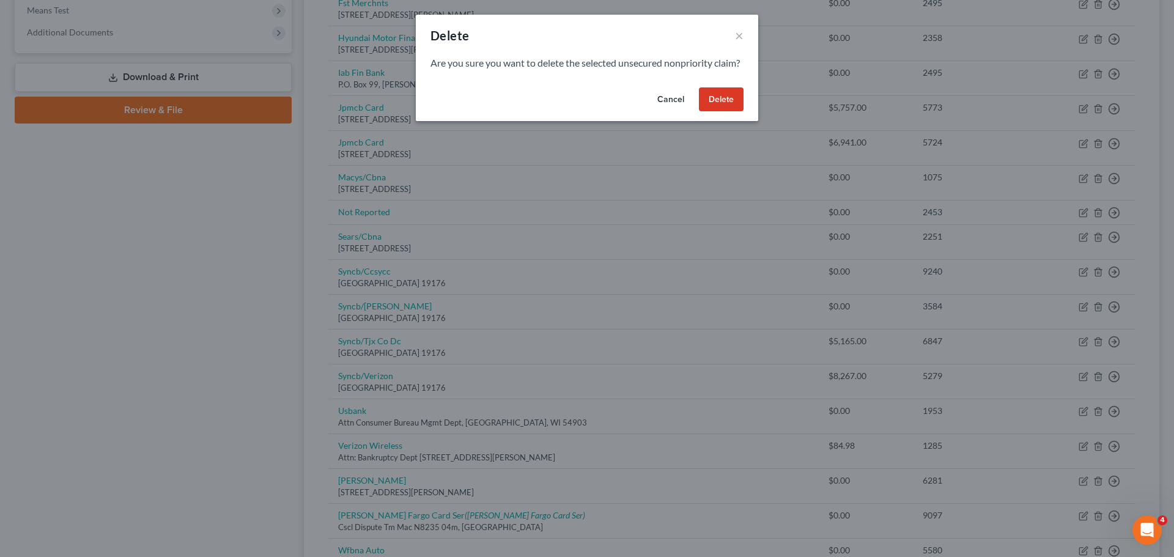
click at [717, 112] on button "Delete" at bounding box center [721, 99] width 45 height 24
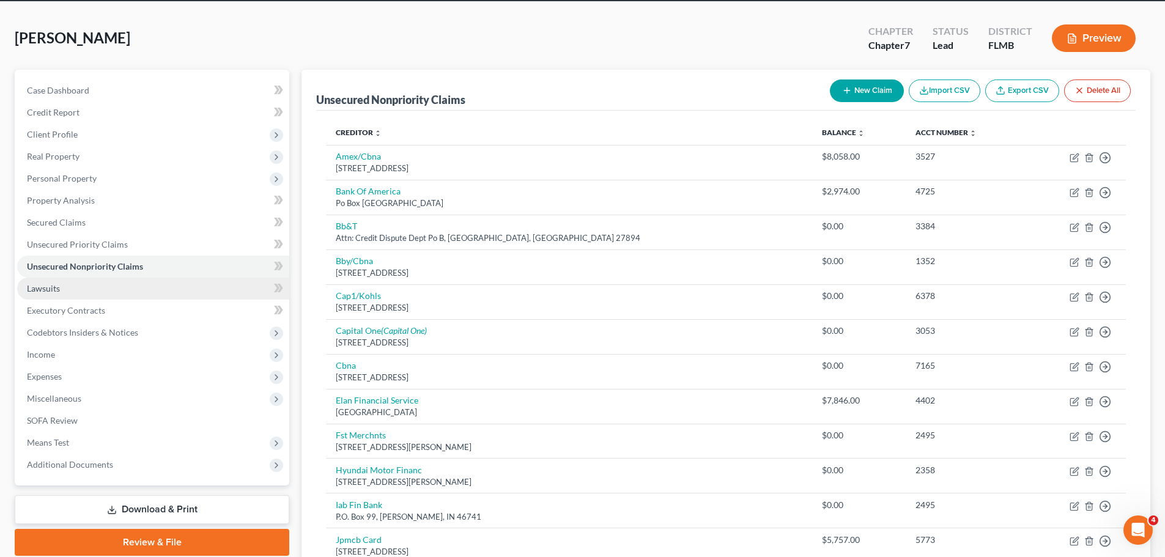
scroll to position [0, 0]
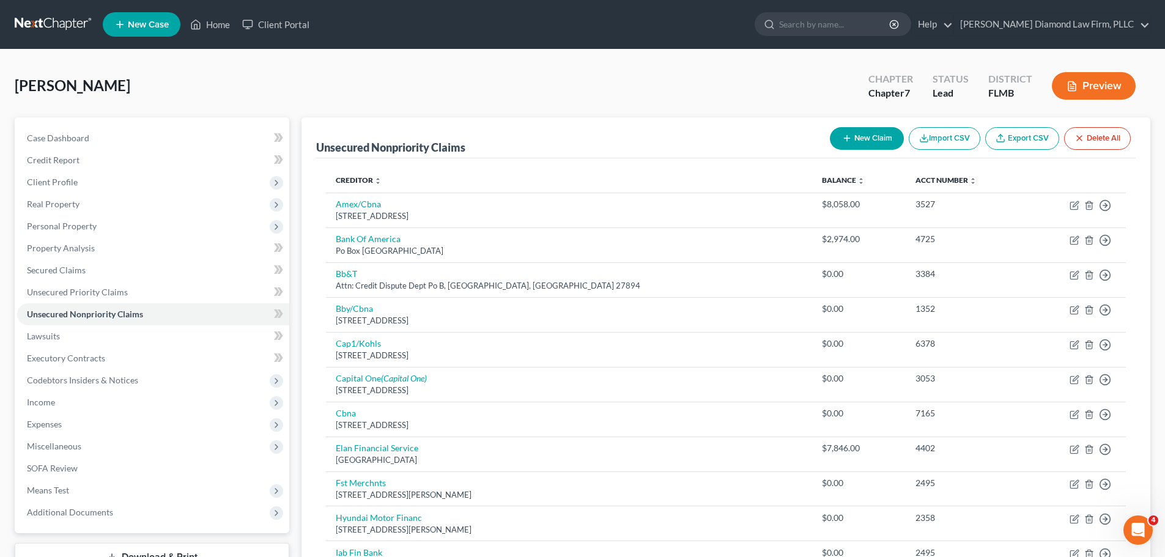
click at [53, 28] on link at bounding box center [54, 24] width 78 height 22
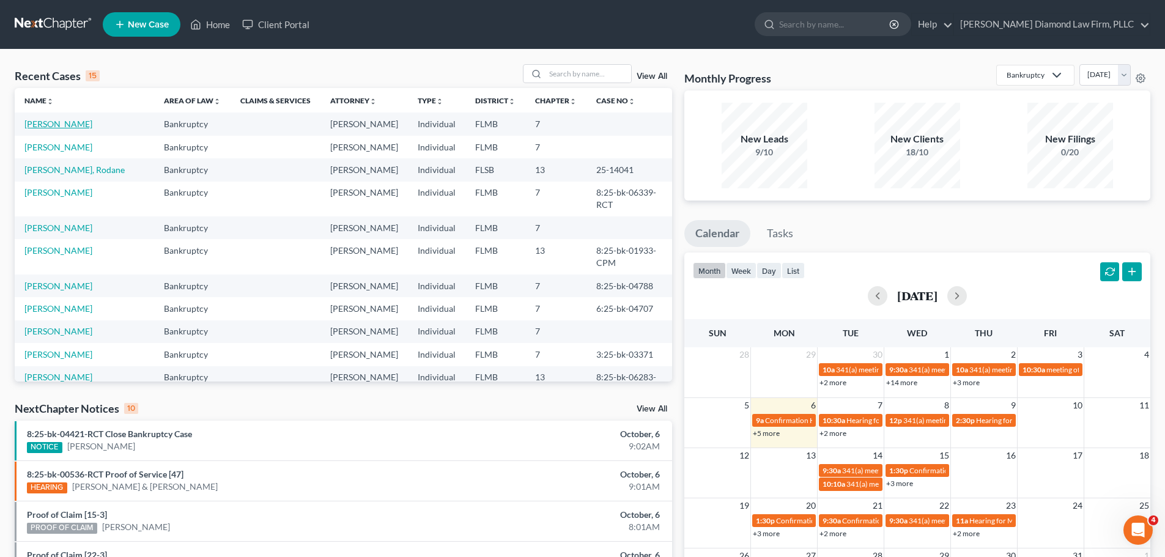
click at [67, 124] on link "[PERSON_NAME]" at bounding box center [58, 124] width 68 height 10
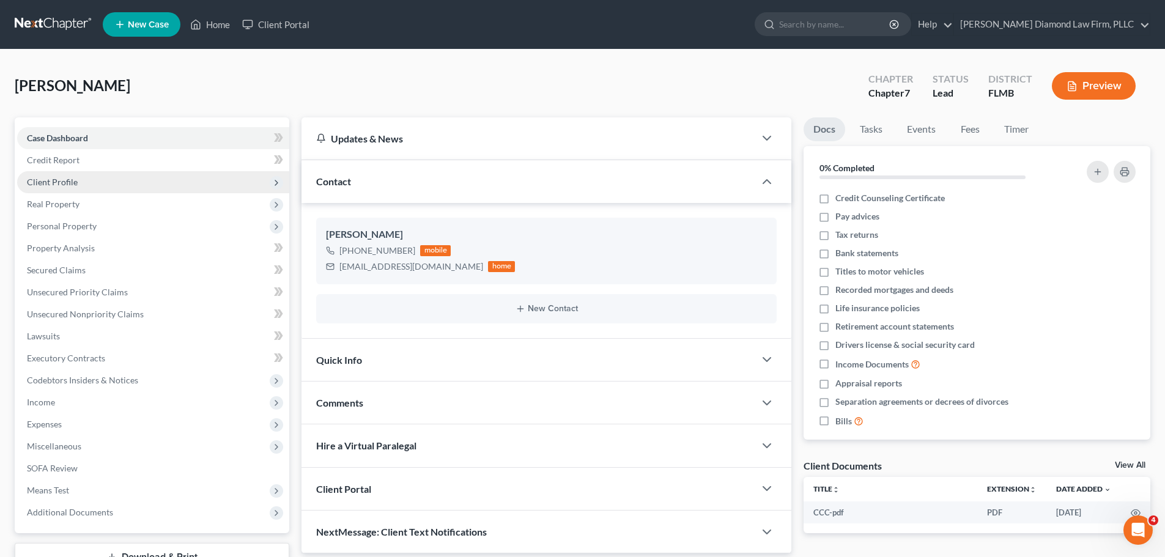
click at [60, 184] on span "Client Profile" at bounding box center [52, 182] width 51 height 10
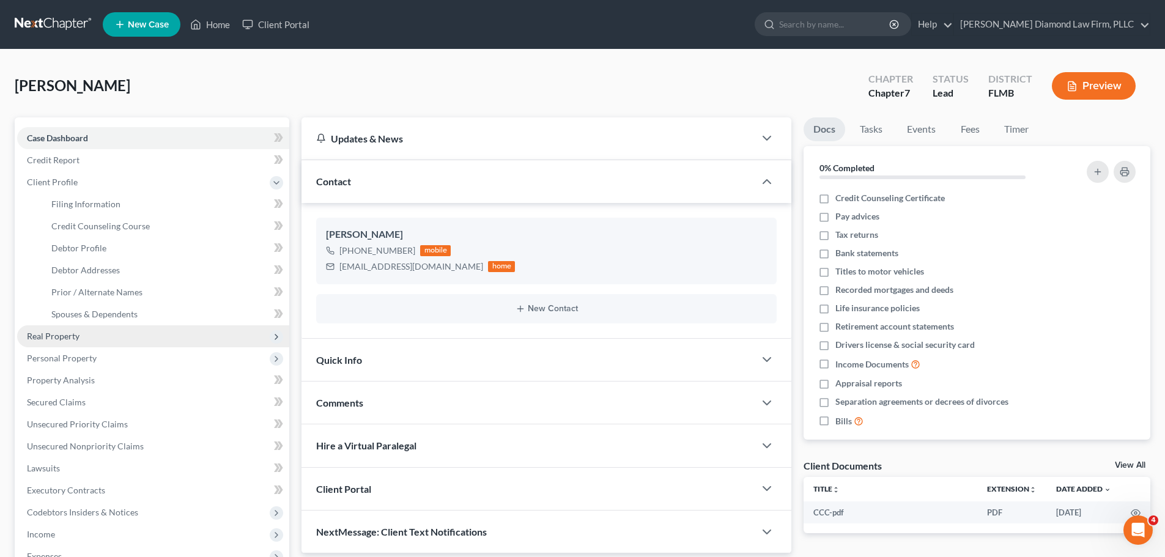
click at [57, 344] on span "Real Property" at bounding box center [153, 336] width 272 height 22
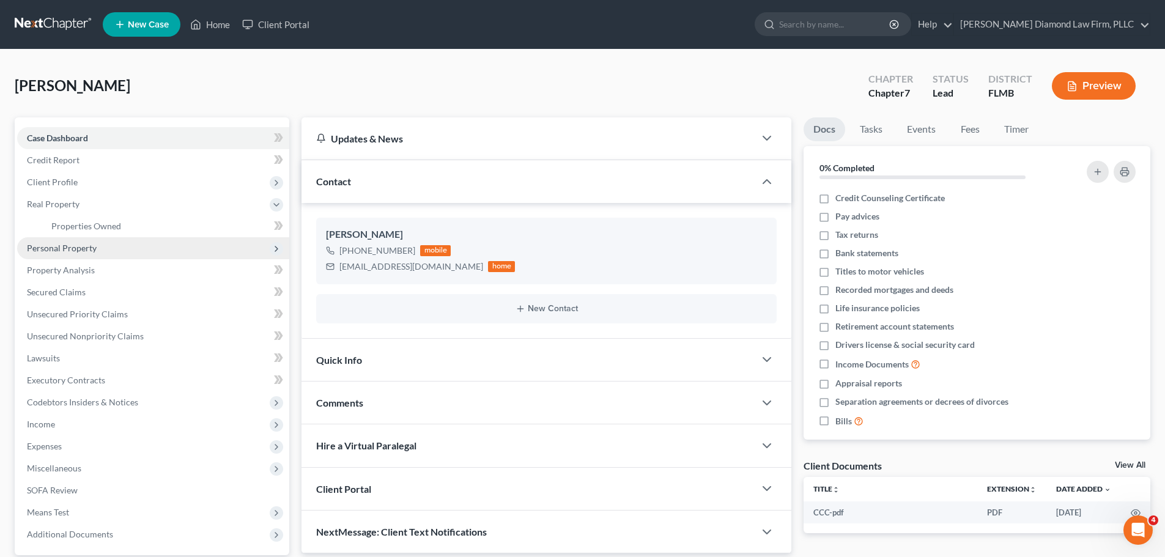
click at [72, 246] on span "Personal Property" at bounding box center [62, 248] width 70 height 10
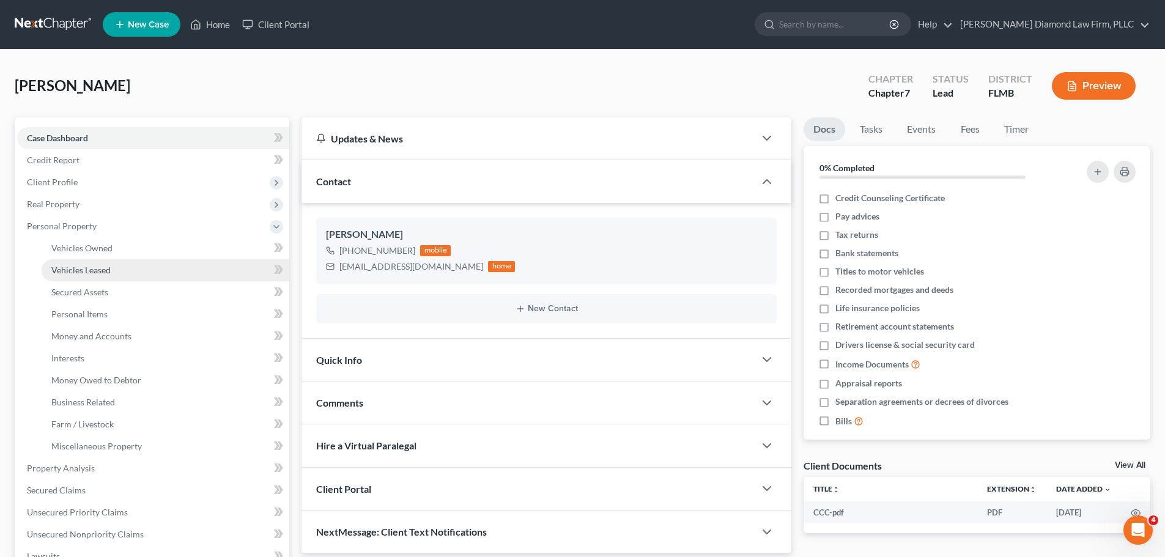
click at [75, 269] on span "Vehicles Leased" at bounding box center [80, 270] width 59 height 10
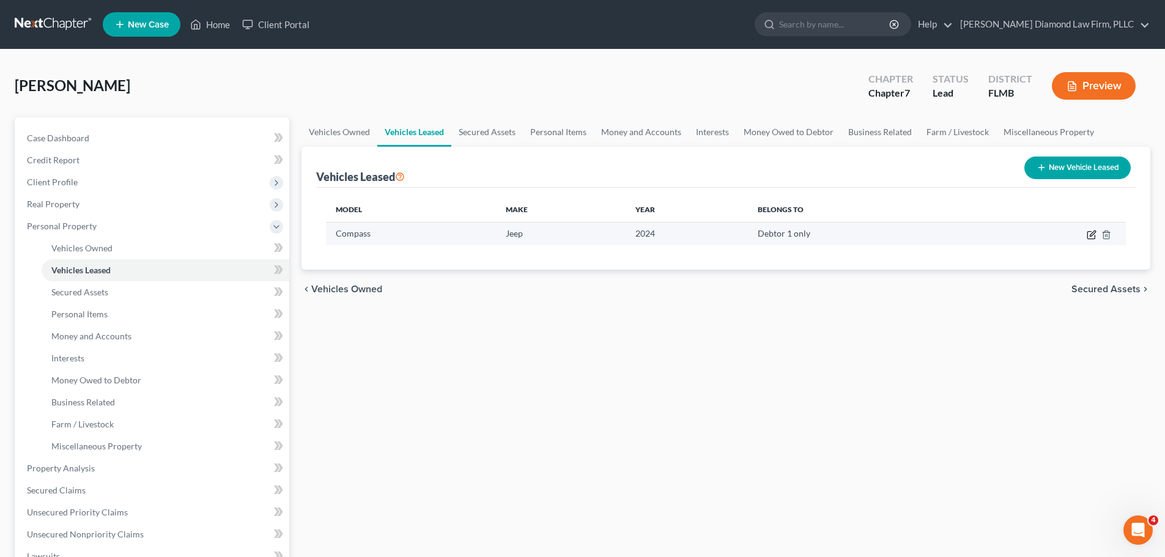
click at [1089, 237] on icon "button" at bounding box center [1092, 235] width 10 height 10
select select "0"
select select "2"
select select "0"
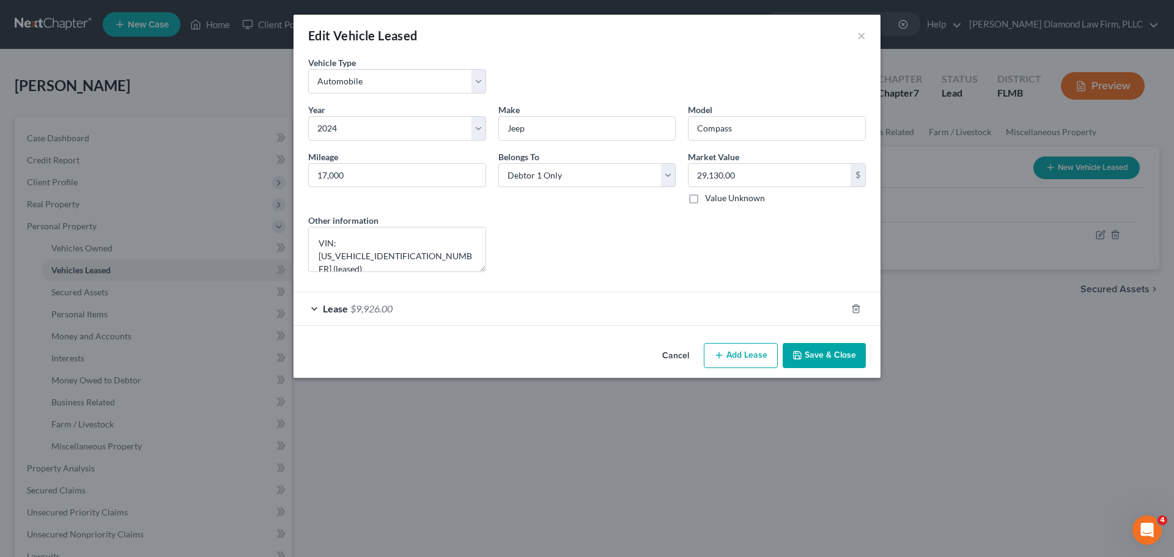
click at [837, 353] on button "Save & Close" at bounding box center [824, 356] width 83 height 26
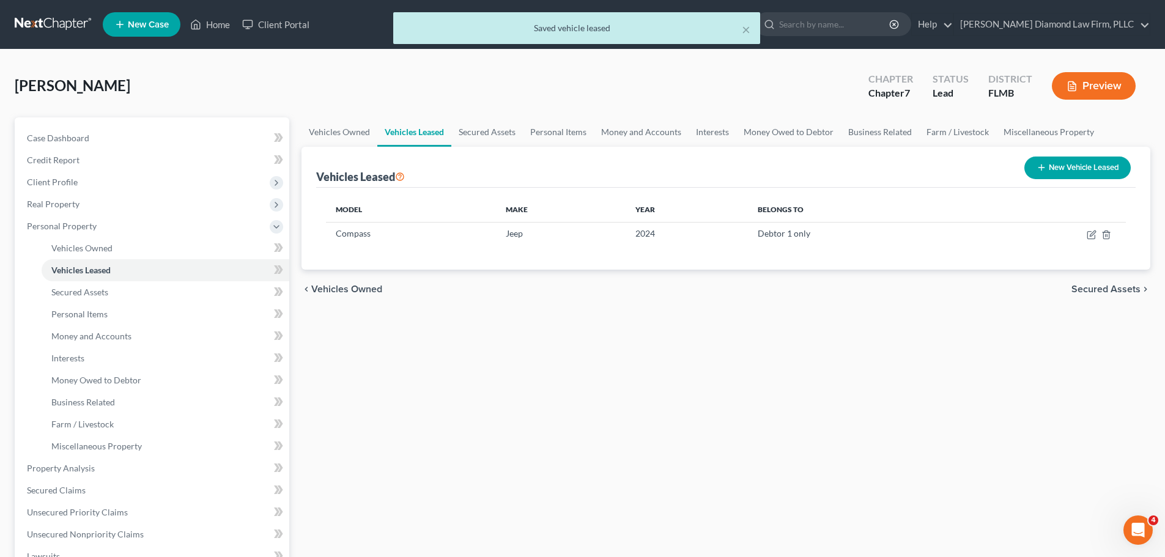
click at [31, 18] on div "× Saved vehicle leased" at bounding box center [576, 31] width 1165 height 38
click at [36, 31] on div "× Saved vehicle leased" at bounding box center [576, 31] width 1165 height 38
click at [43, 22] on div "× Saved vehicle leased" at bounding box center [576, 31] width 1165 height 38
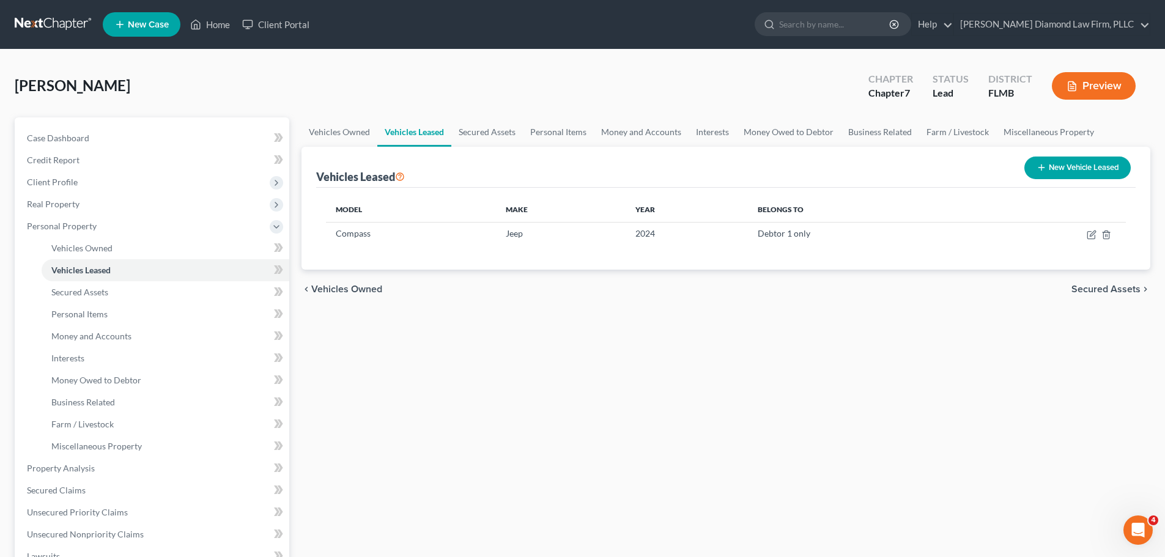
click at [36, 22] on link at bounding box center [54, 24] width 78 height 22
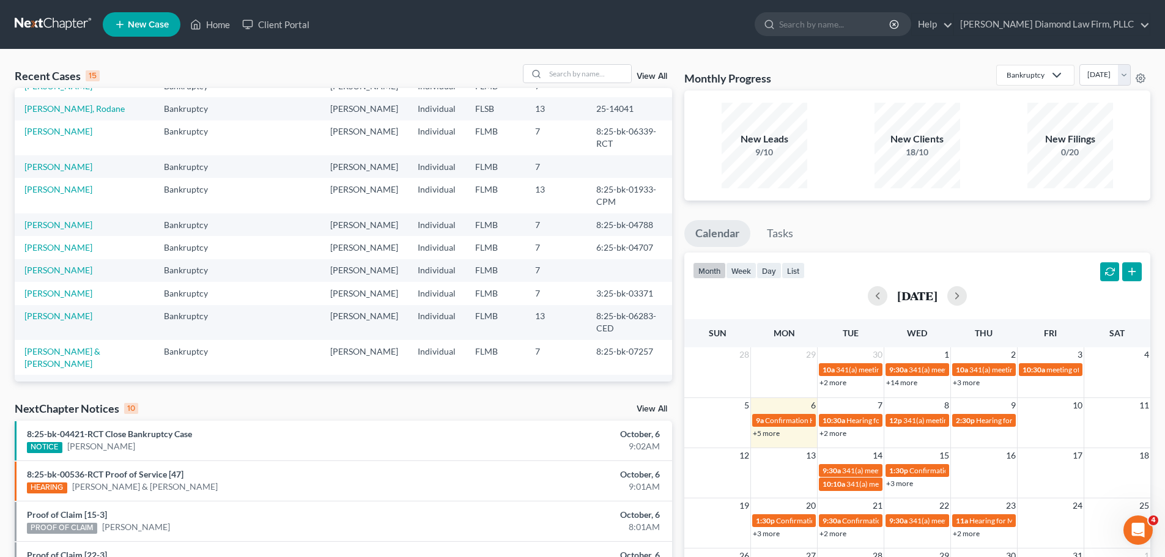
scroll to position [84, 0]
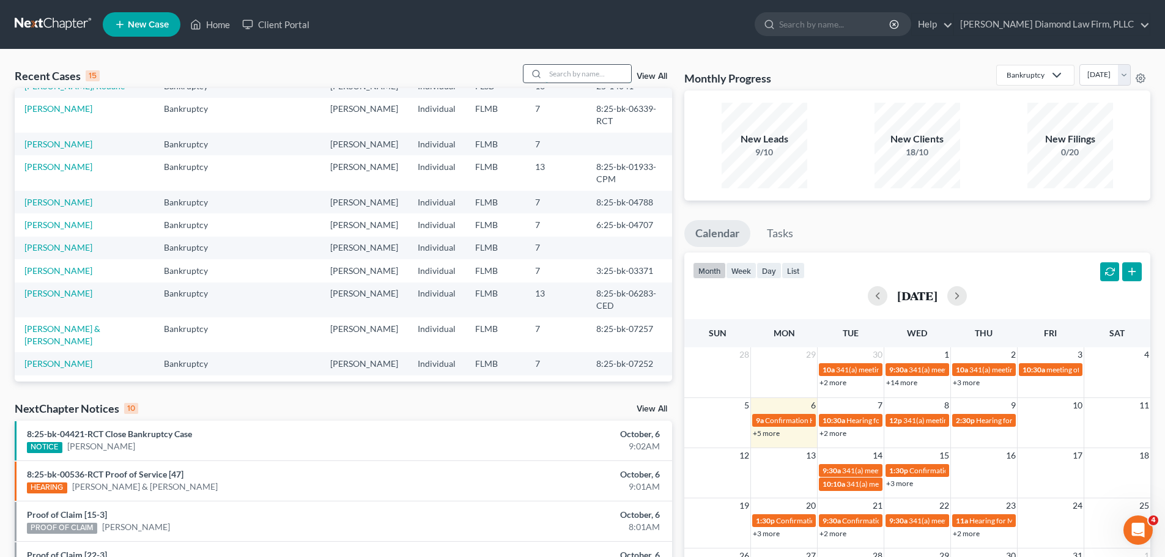
click at [561, 70] on input "search" at bounding box center [588, 74] width 86 height 18
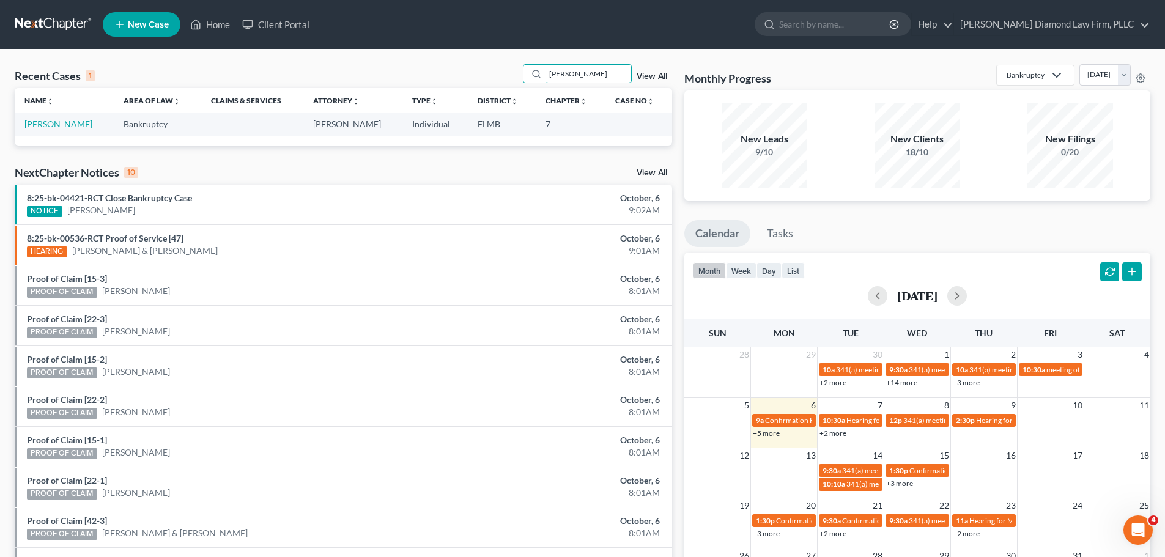
type input "anita"
click at [64, 125] on link "DeJaynes, Anita" at bounding box center [58, 124] width 68 height 10
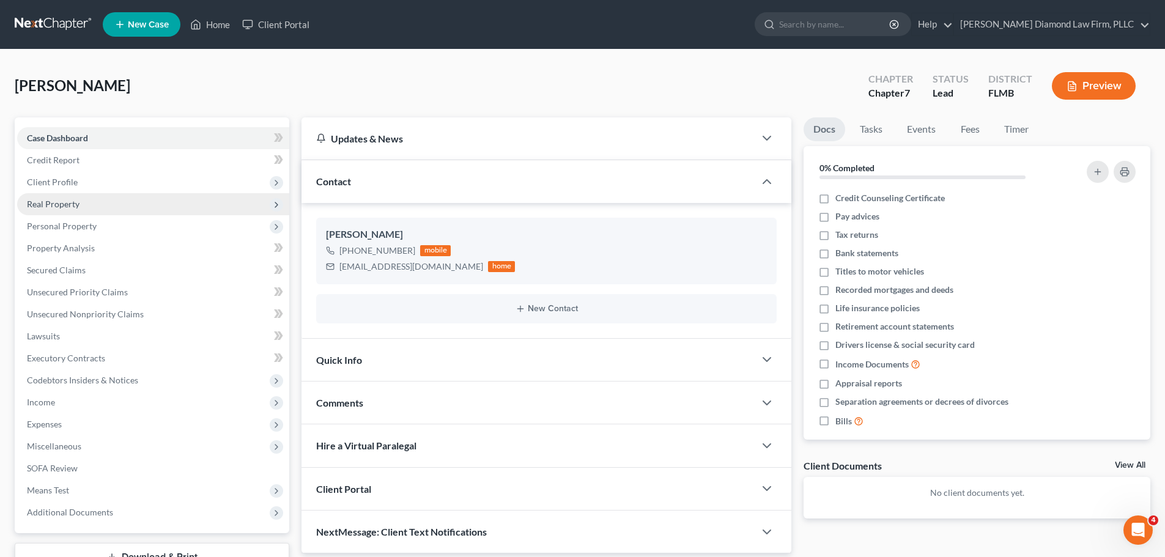
click at [45, 204] on span "Real Property" at bounding box center [53, 204] width 53 height 10
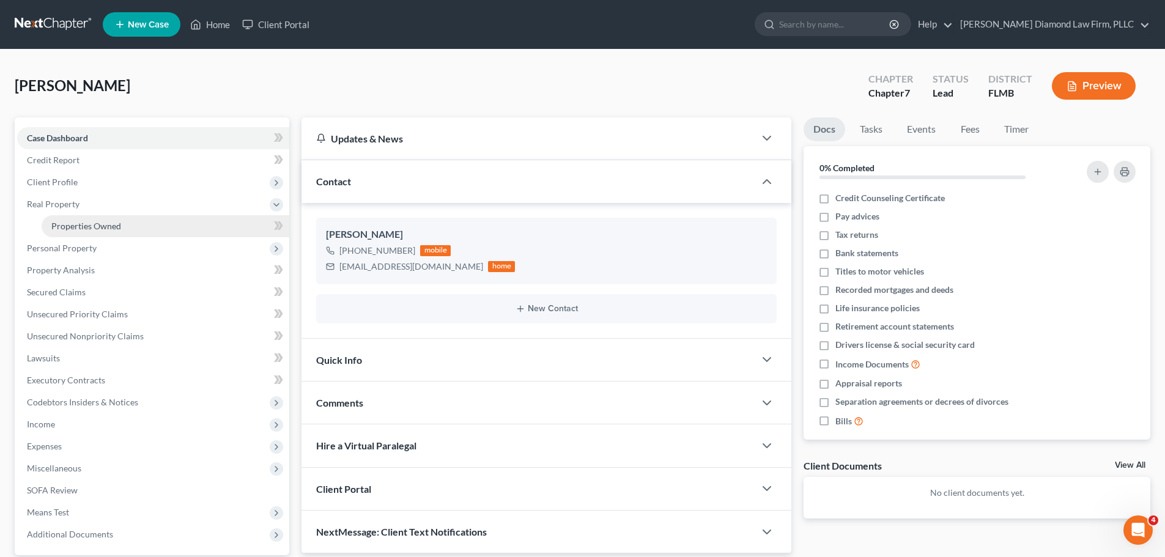
drag, startPoint x: 68, startPoint y: 227, endPoint x: 171, endPoint y: 231, distance: 102.8
click at [68, 227] on span "Properties Owned" at bounding box center [86, 226] width 70 height 10
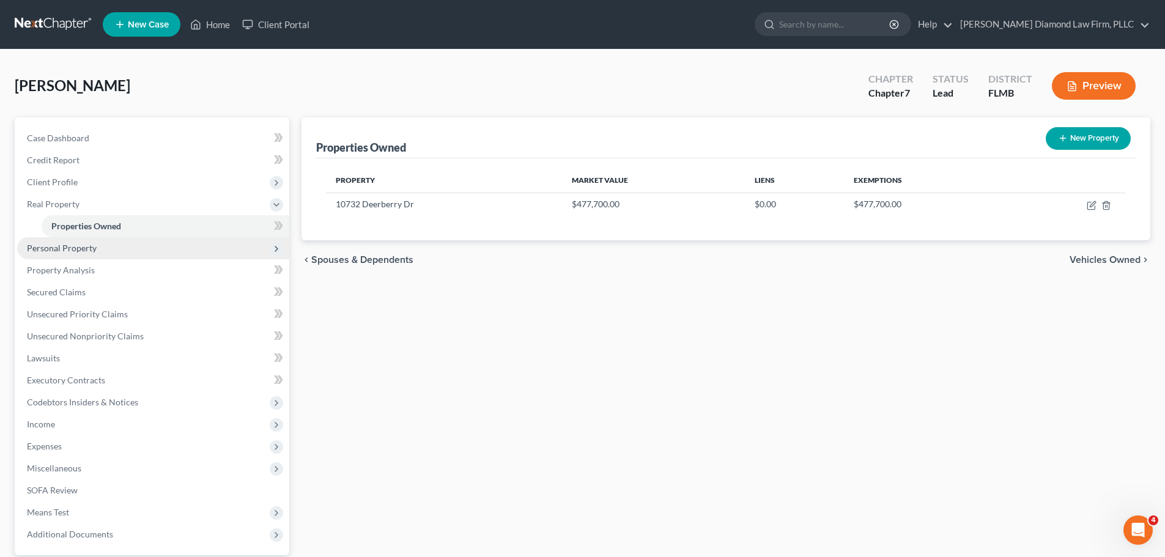
click at [125, 239] on span "Personal Property" at bounding box center [153, 248] width 272 height 22
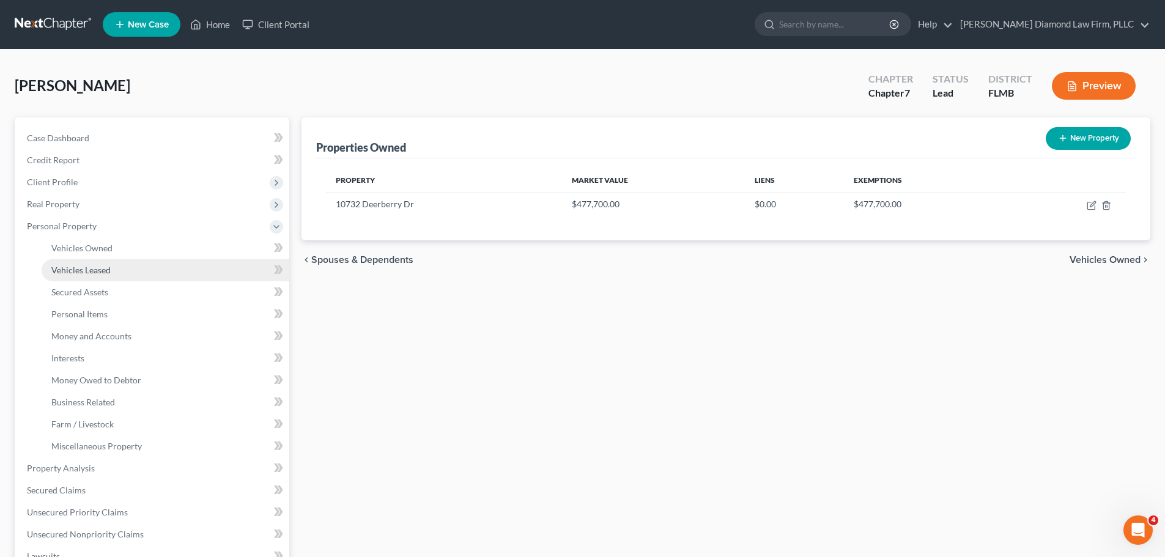
click at [100, 268] on span "Vehicles Leased" at bounding box center [80, 270] width 59 height 10
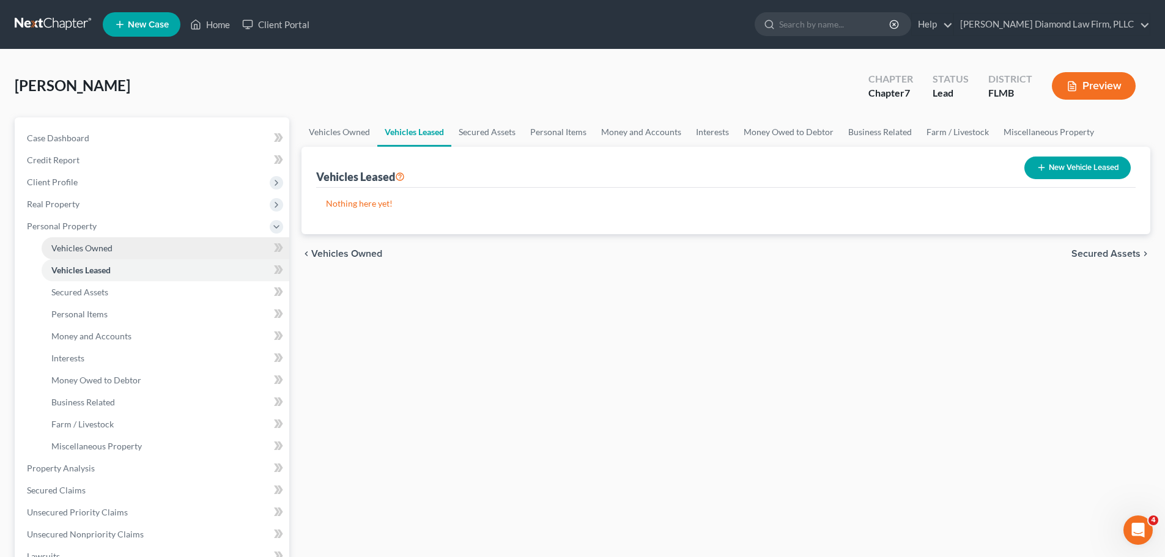
click at [97, 252] on span "Vehicles Owned" at bounding box center [81, 248] width 61 height 10
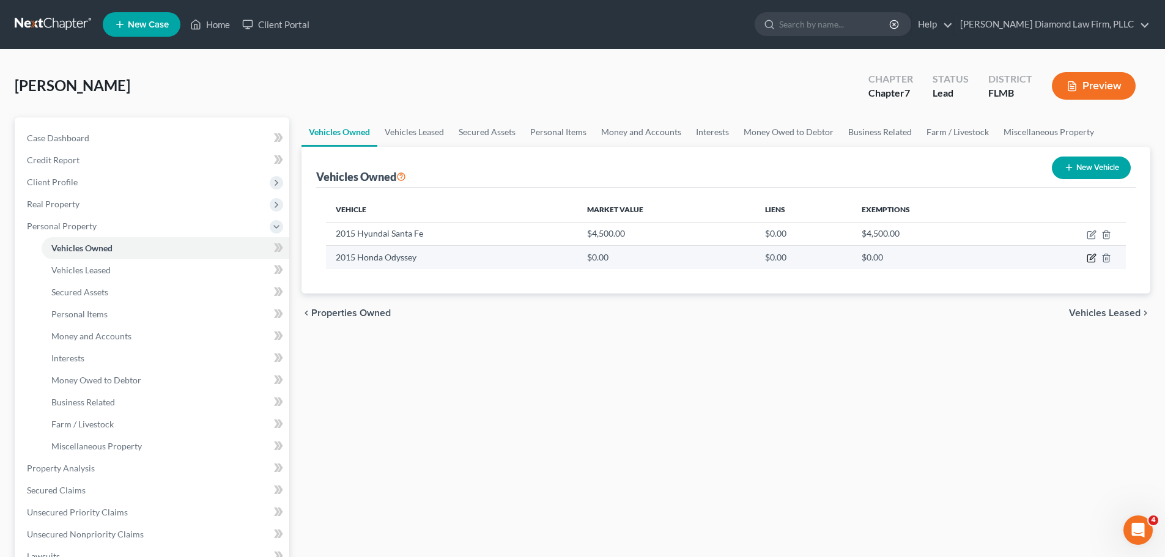
click at [1093, 260] on icon "button" at bounding box center [1092, 258] width 10 height 10
select select "0"
select select "11"
select select "4"
select select "0"
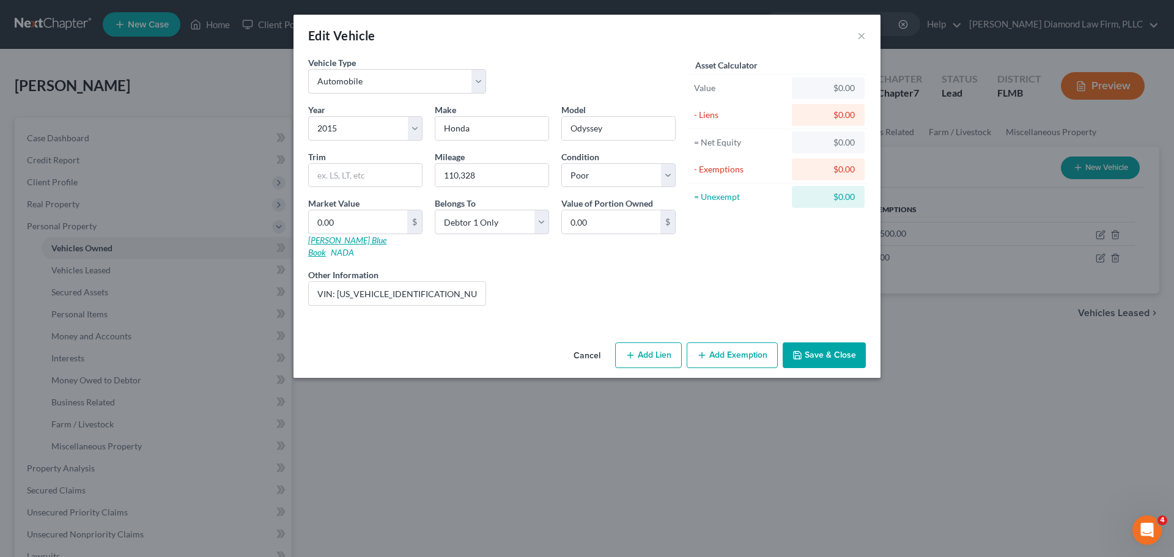
click at [347, 244] on link "Kelly Blue Book" at bounding box center [347, 246] width 78 height 23
drag, startPoint x: 336, startPoint y: 284, endPoint x: 423, endPoint y: 284, distance: 86.2
click at [423, 284] on input "VIN: 5FNRL5H97FB021677; vehicle does not run" at bounding box center [397, 293] width 177 height 23
click at [371, 218] on input "0.00" at bounding box center [358, 221] width 98 height 23
click at [380, 224] on input "0.00" at bounding box center [358, 221] width 98 height 23
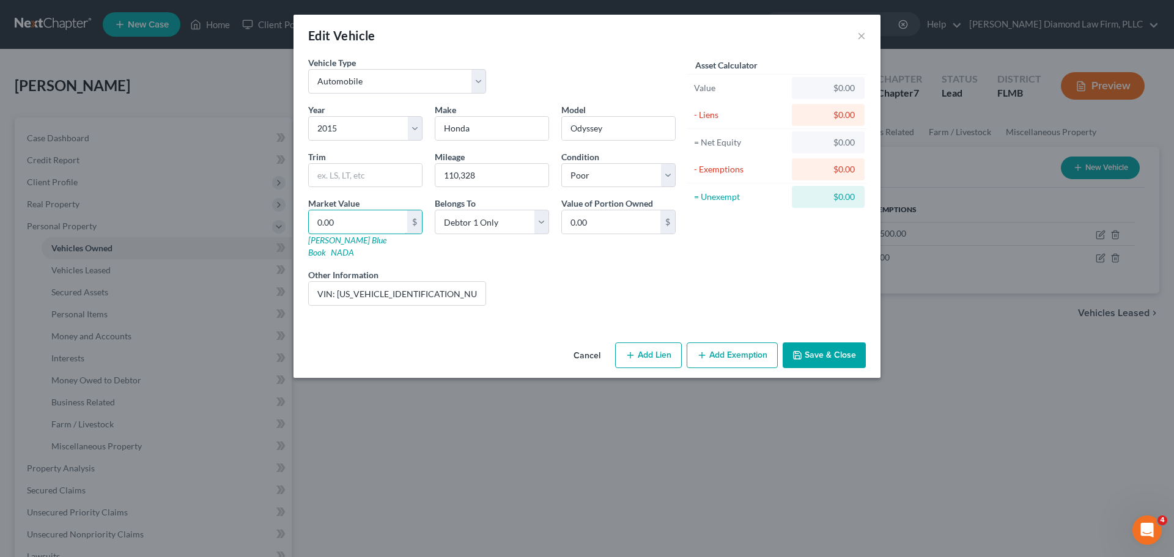
drag, startPoint x: 313, startPoint y: 226, endPoint x: 302, endPoint y: 226, distance: 11.0
click at [302, 226] on div "Market Value 0.00 $ Kelly Blue Book NADA" at bounding box center [365, 228] width 127 height 62
type input "8"
type input "8.00"
type input "86"
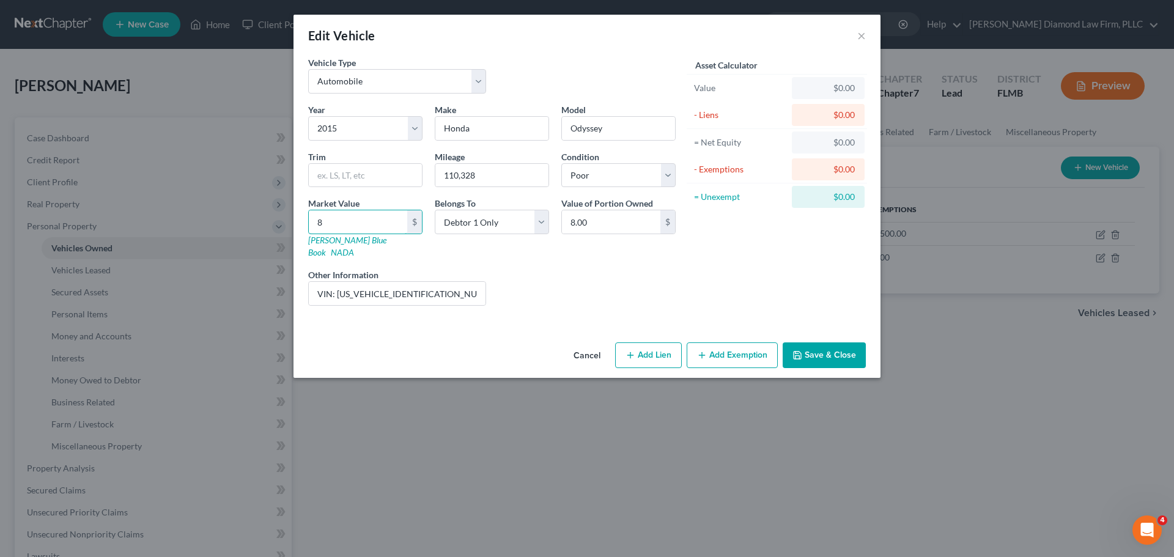
type input "86.00"
type input "863"
type input "863.00"
type input "8632"
type input "8,632.00"
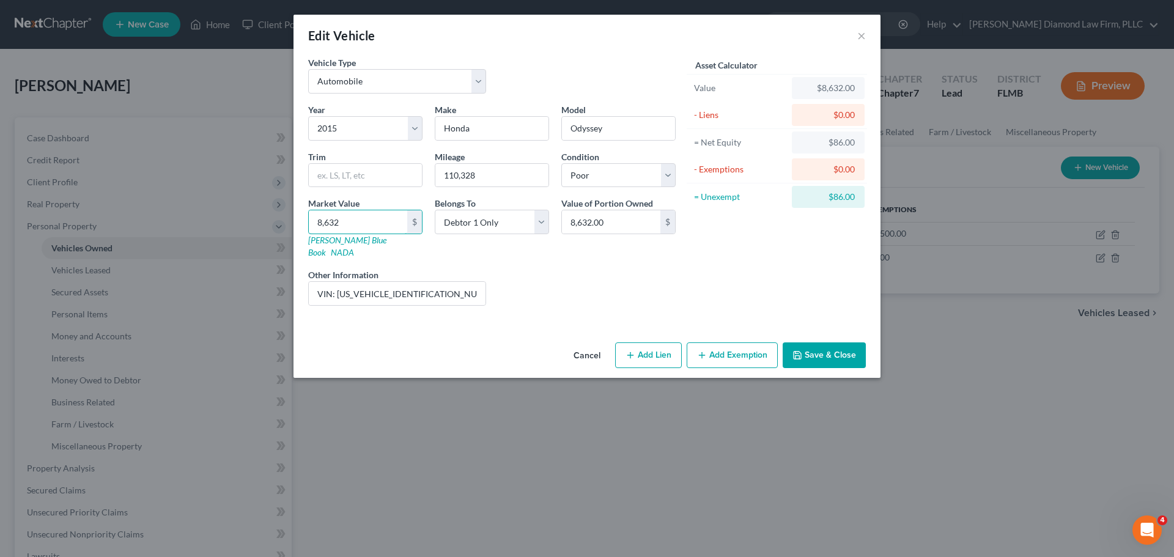
type input "8,632"
click at [827, 342] on button "Save & Close" at bounding box center [824, 355] width 83 height 26
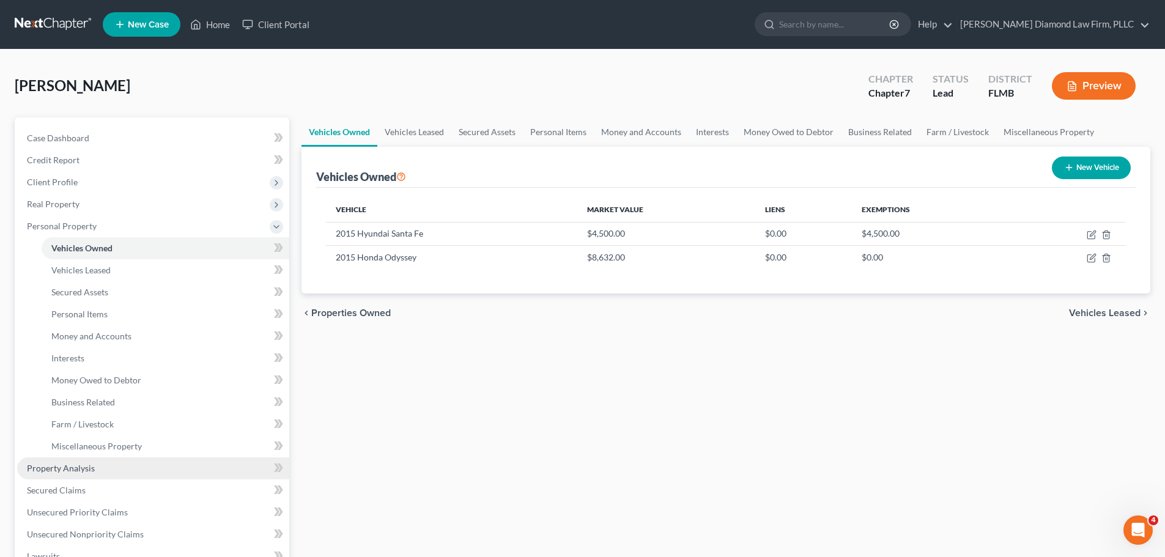
click at [82, 467] on span "Property Analysis" at bounding box center [61, 468] width 68 height 10
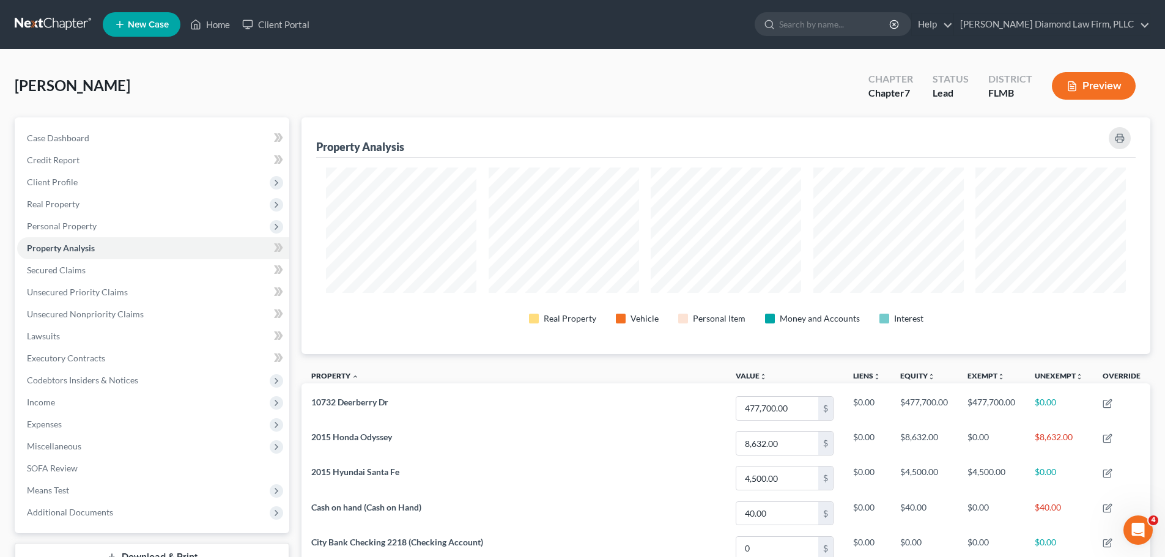
click at [45, 9] on nav "Home New Case Client Portal Ziegler Diamond Law Firm, PLLC elizabeth@attorneyde…" at bounding box center [582, 24] width 1165 height 49
click at [48, 22] on link at bounding box center [54, 24] width 78 height 22
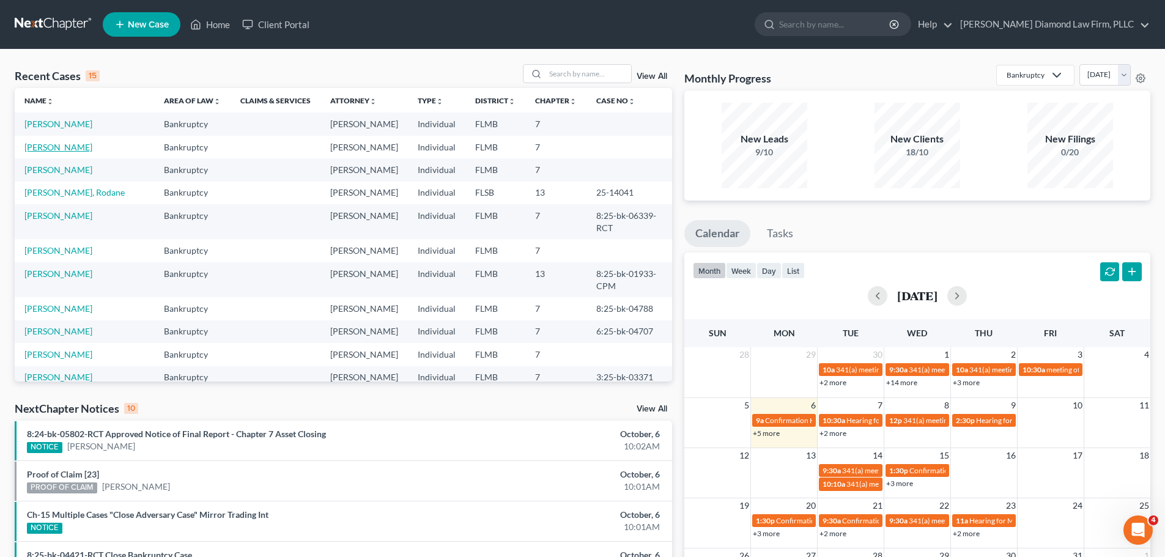
click at [64, 145] on link "[PERSON_NAME]" at bounding box center [58, 147] width 68 height 10
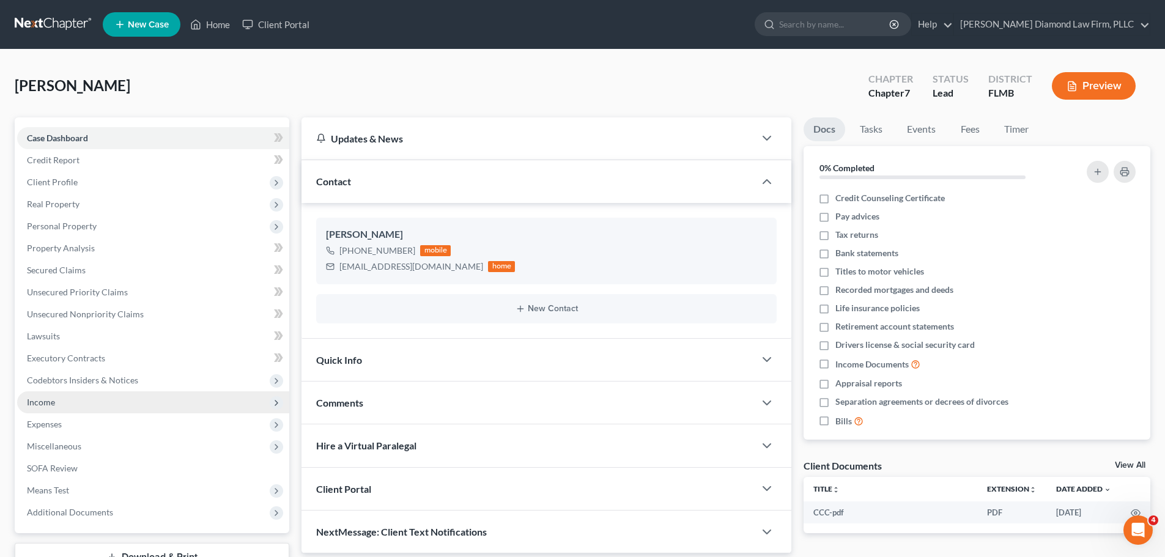
click at [83, 396] on span "Income" at bounding box center [153, 402] width 272 height 22
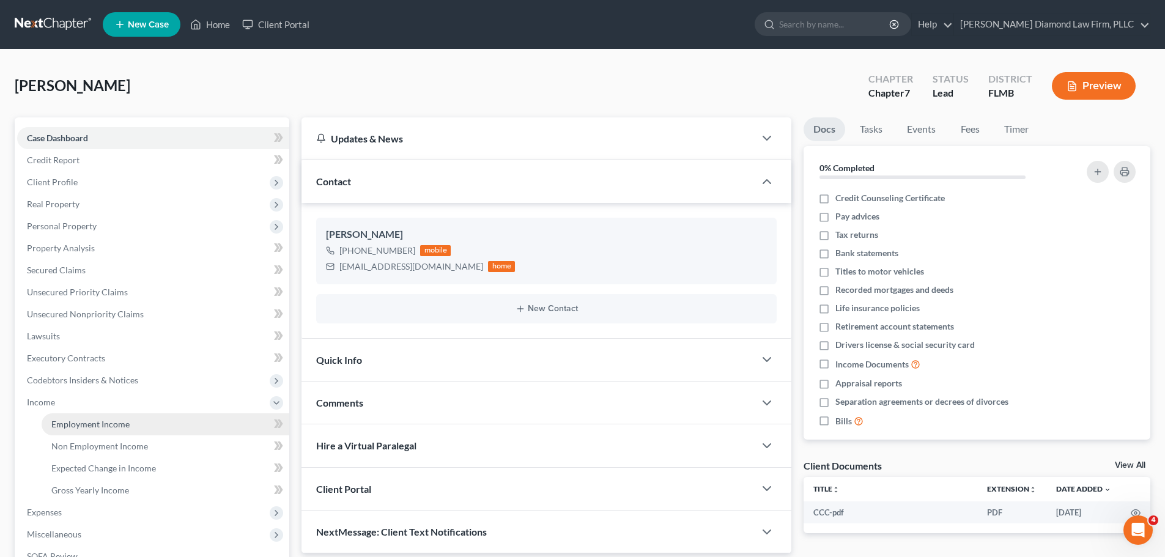
click at [83, 420] on span "Employment Income" at bounding box center [90, 424] width 78 height 10
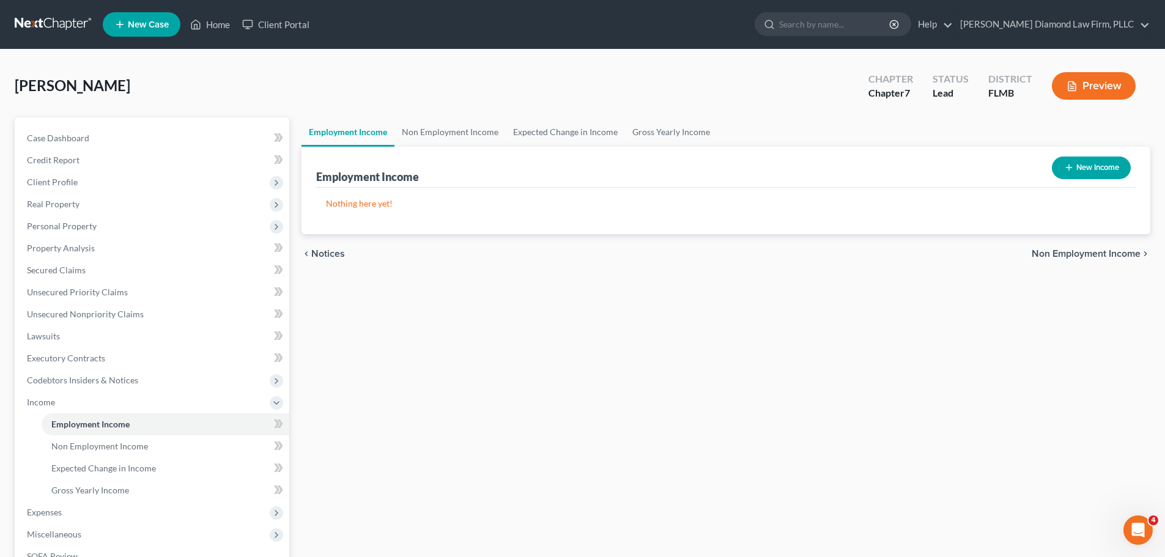
scroll to position [61, 0]
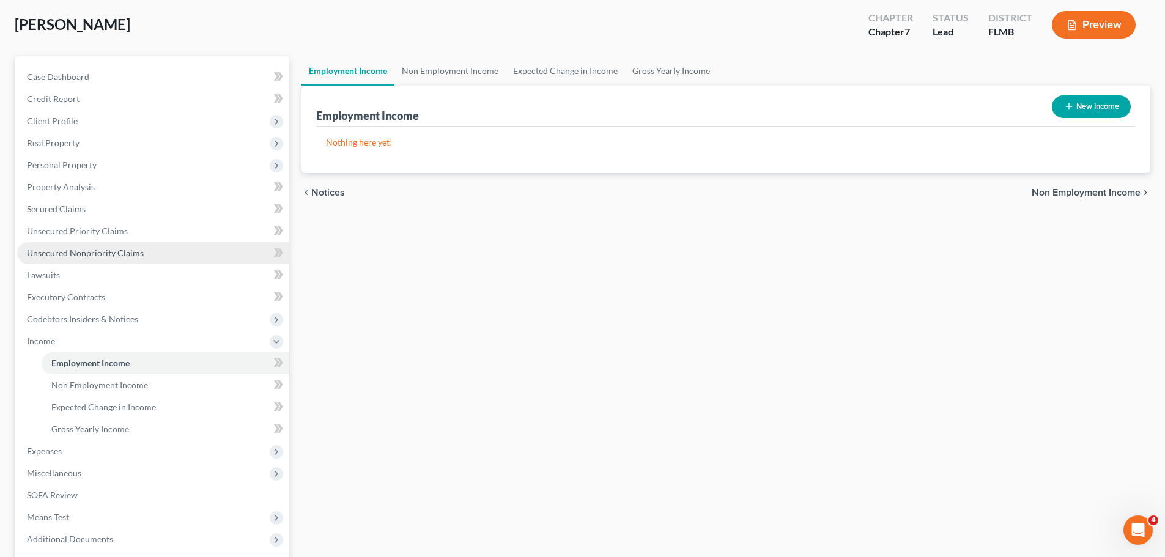
click at [94, 259] on link "Unsecured Nonpriority Claims" at bounding box center [153, 253] width 272 height 22
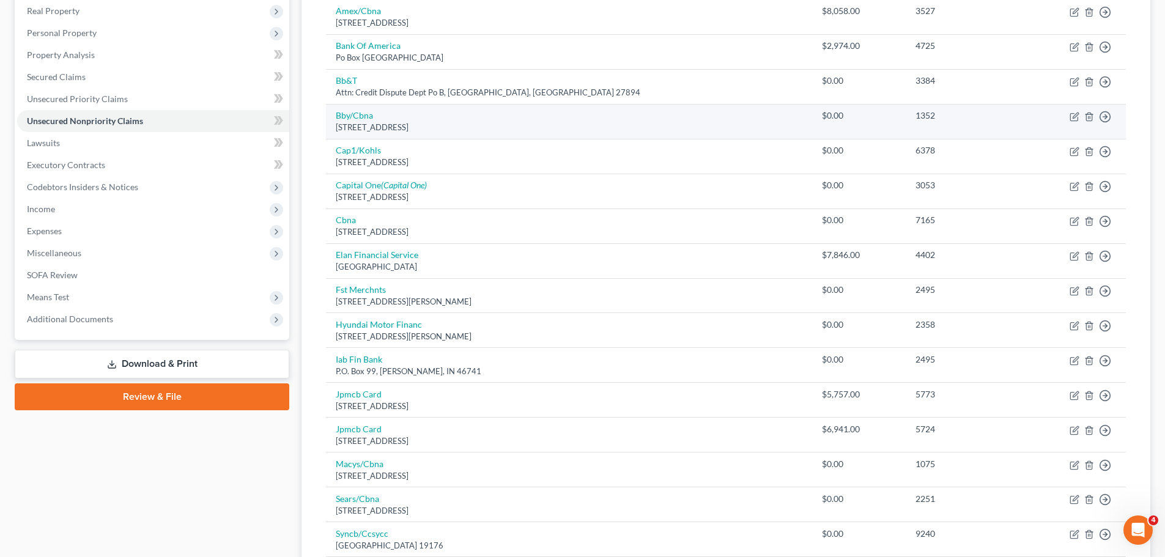
scroll to position [89, 0]
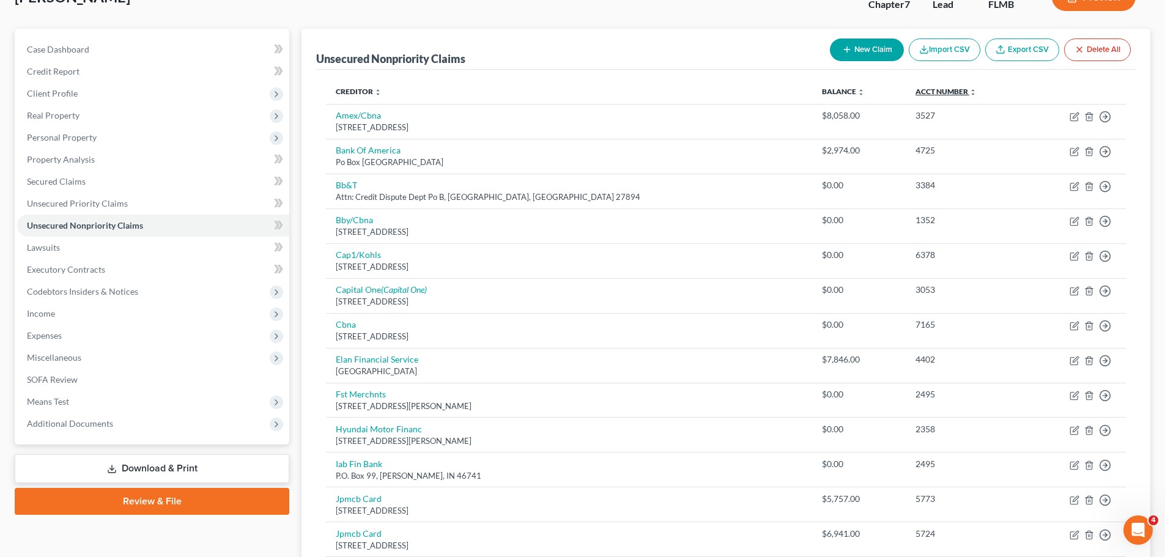
click at [915, 90] on link "Acct Number expand_more expand_less unfold_more" at bounding box center [945, 91] width 61 height 9
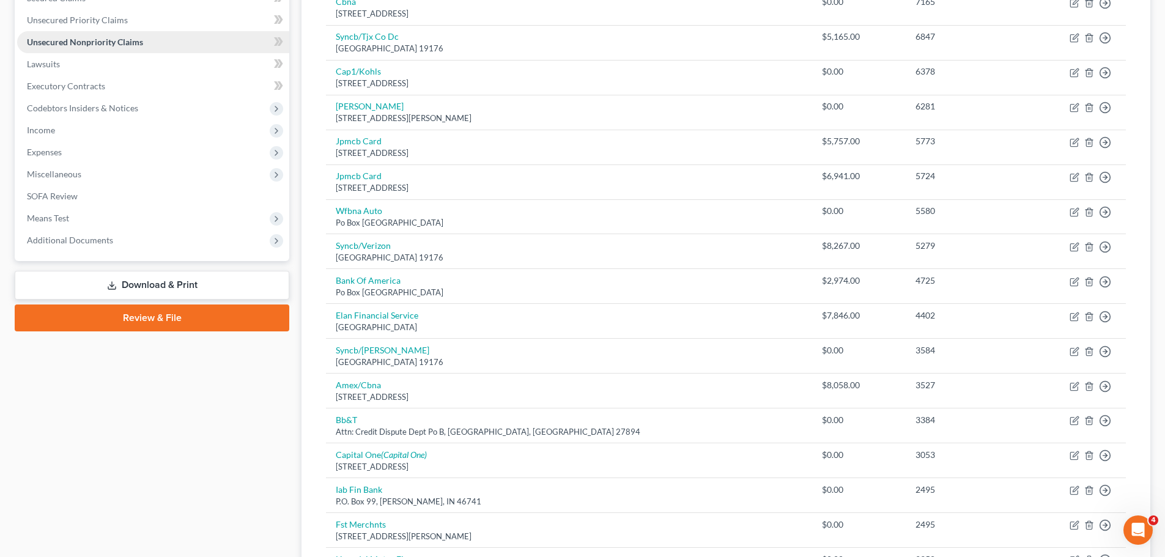
scroll to position [0, 0]
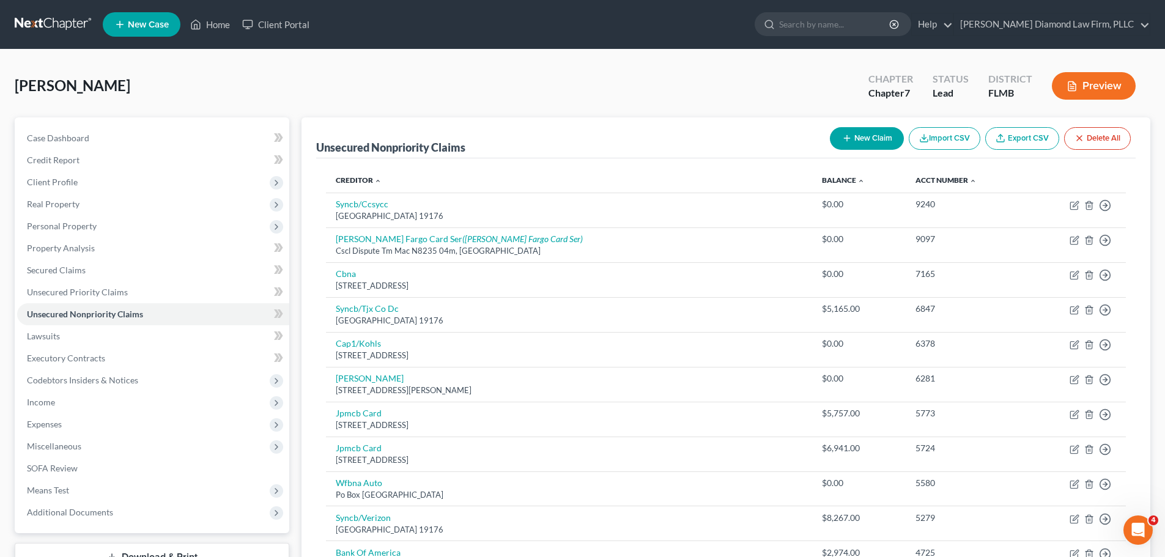
drag, startPoint x: 41, startPoint y: 23, endPoint x: 77, endPoint y: 6, distance: 40.2
click at [41, 23] on link at bounding box center [54, 24] width 78 height 22
